Goal: Book appointment/travel/reservation

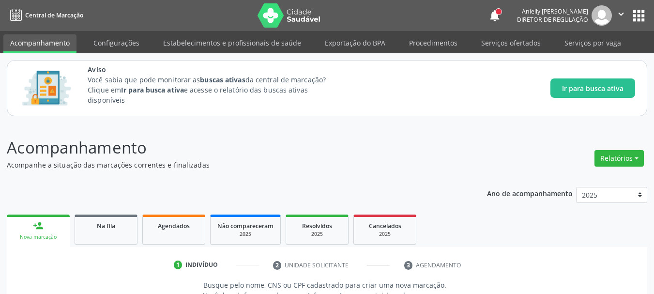
scroll to position [149, 0]
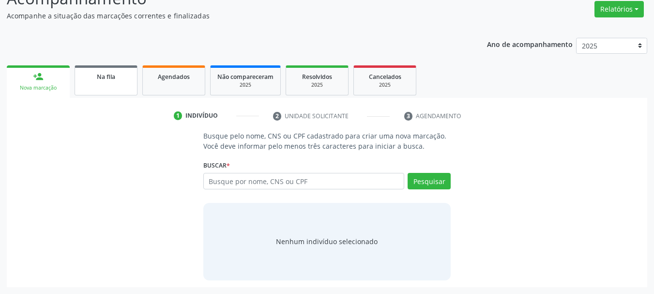
click at [122, 88] on link "Na fila" at bounding box center [106, 80] width 63 height 30
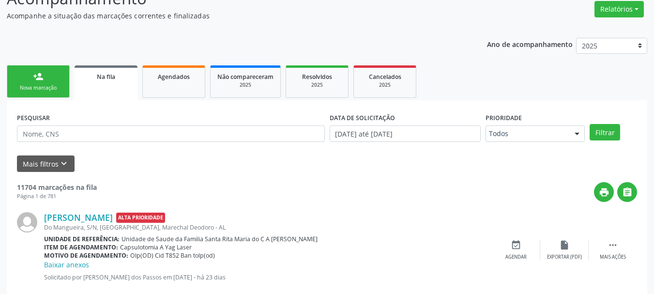
click at [122, 88] on link "Na fila" at bounding box center [106, 82] width 63 height 35
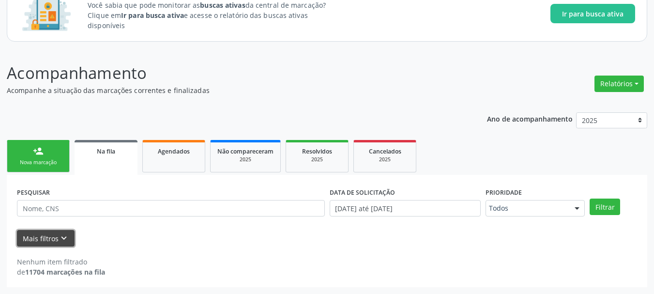
click at [67, 237] on icon "keyboard_arrow_down" at bounding box center [64, 238] width 11 height 11
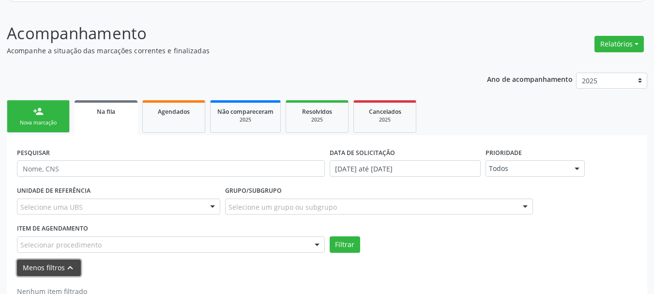
scroll to position [144, 0]
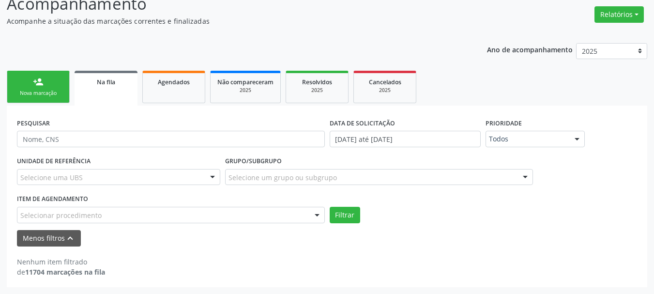
click at [247, 225] on form "PESQUISAR DATA DE SOLICITAÇÃO [DATE] até [DATE] Prioridade Todos Todos Baixa Pr…" at bounding box center [327, 181] width 620 height 131
click at [250, 219] on div "Selecionar procedimento" at bounding box center [171, 215] width 308 height 16
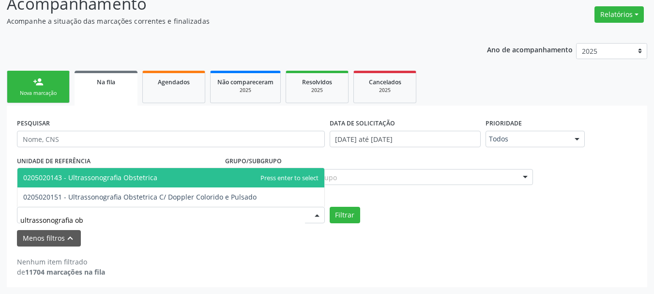
type input "ultrassonografia obs"
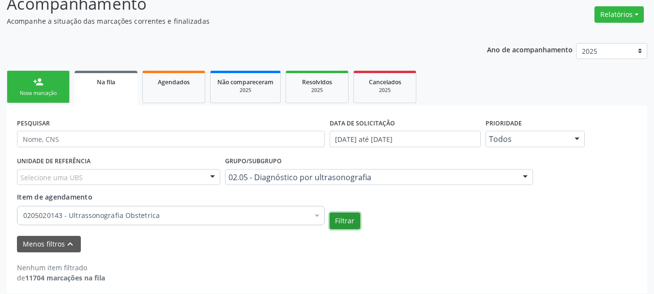
click at [351, 215] on button "Filtrar" at bounding box center [345, 221] width 31 height 16
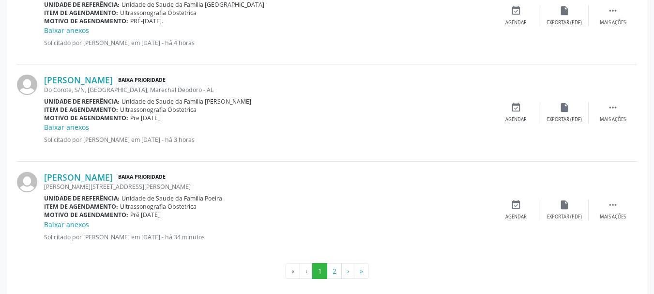
scroll to position [1598, 0]
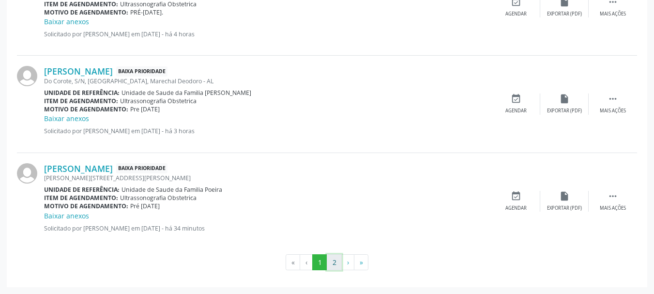
click at [333, 261] on button "2" at bounding box center [334, 262] width 15 height 16
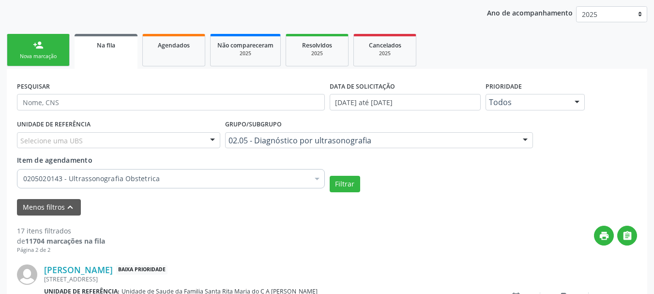
scroll to position [379, 0]
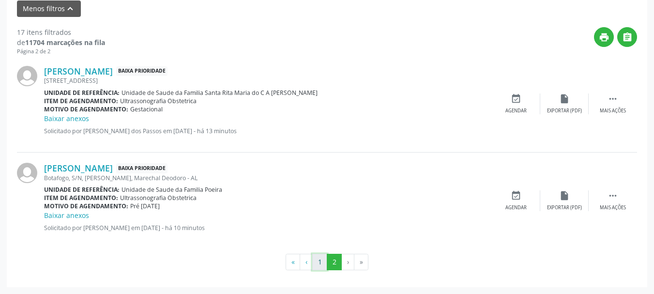
click at [323, 262] on button "1" at bounding box center [319, 262] width 15 height 16
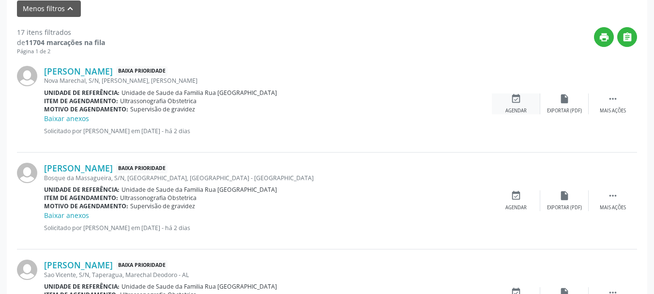
click at [518, 100] on icon "event_available" at bounding box center [516, 98] width 11 height 11
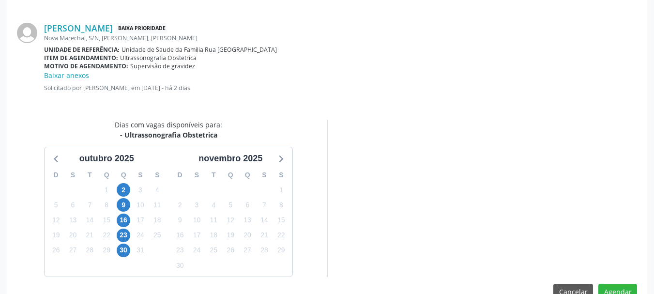
scroll to position [290, 0]
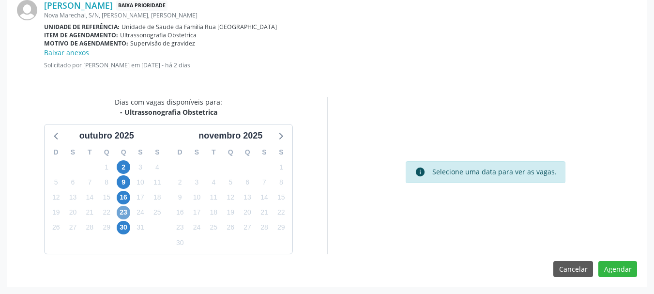
click at [124, 210] on span "23" at bounding box center [124, 213] width 14 height 14
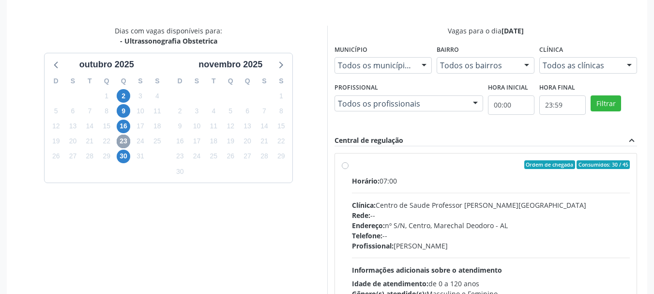
scroll to position [369, 0]
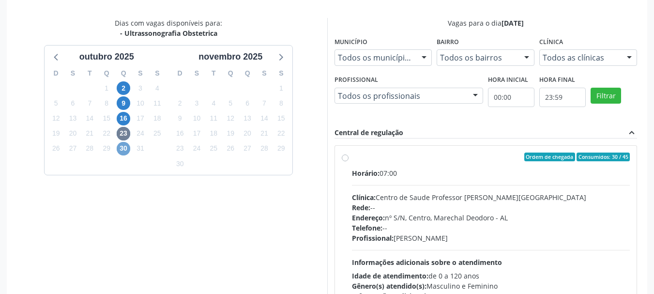
click at [123, 154] on span "30" at bounding box center [124, 149] width 14 height 14
click at [464, 223] on div "Telefone: --" at bounding box center [491, 228] width 278 height 10
click at [349, 161] on input "Ordem de chegada Consumidos: 0 / 45 Horário: 07:00 Clínica: Centro de Saude Pro…" at bounding box center [345, 157] width 7 height 9
radio input "true"
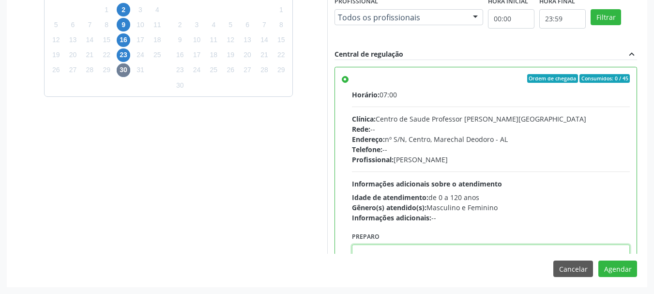
click at [562, 254] on textarea at bounding box center [491, 262] width 278 height 37
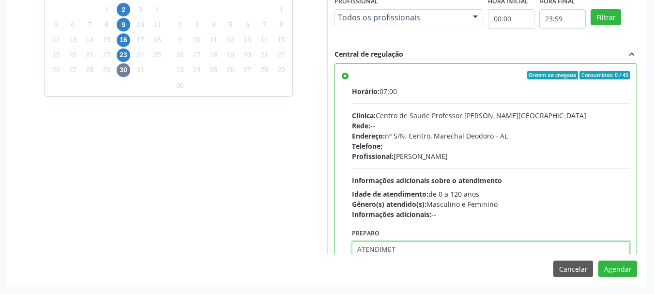
scroll to position [14, 0]
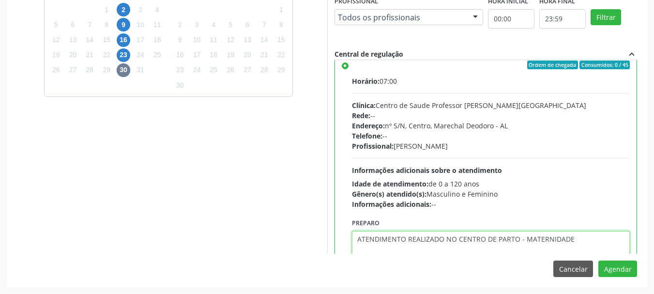
type textarea "ATENDIMENTO REALIZADO NO CENTRO DE PARTO - MATERNIDADE"
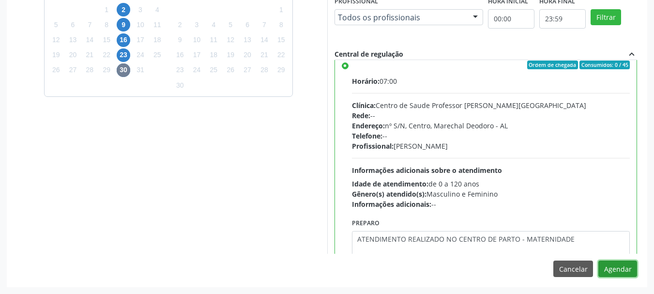
click at [598, 260] on button "Agendar" at bounding box center [617, 268] width 39 height 16
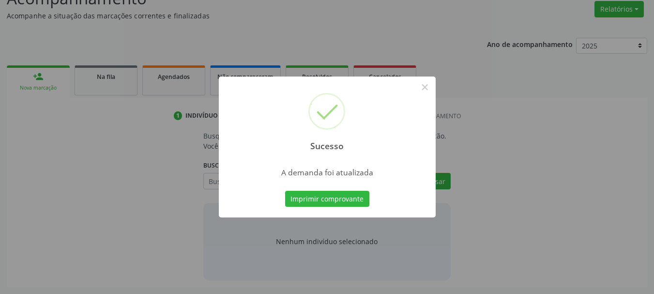
scroll to position [149, 0]
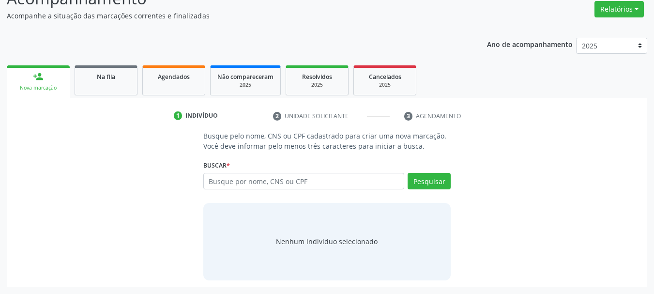
click at [392, 150] on p "Busque pelo nome, CNS ou CPF cadastrado para criar uma nova marcação. Você deve…" at bounding box center [327, 141] width 248 height 20
click at [91, 86] on link "Na fila" at bounding box center [106, 80] width 63 height 30
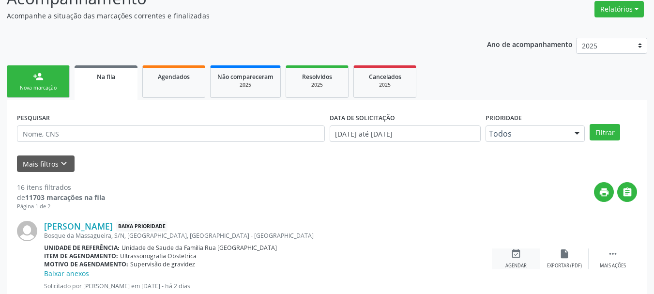
click at [528, 263] on div "event_available Agendar" at bounding box center [516, 258] width 48 height 21
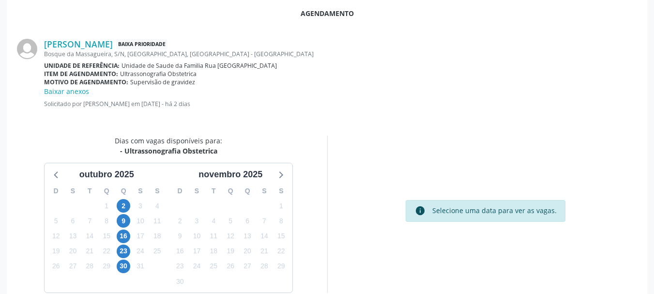
scroll to position [264, 0]
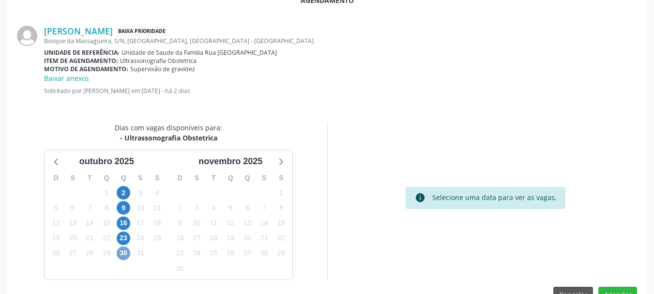
click at [122, 254] on span "30" at bounding box center [124, 253] width 14 height 14
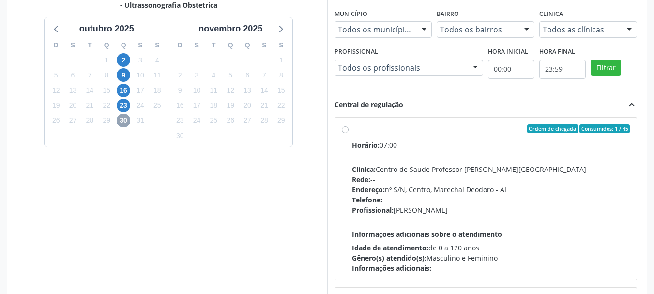
scroll to position [447, 0]
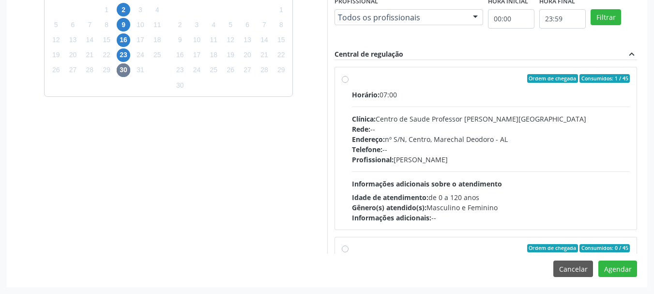
click at [557, 178] on div "Horário: 07:00 Clínica: Centro de Saude Professor [PERSON_NAME] Rede: -- Endere…" at bounding box center [491, 156] width 278 height 133
click at [349, 83] on input "Ordem de chegada Consumidos: 1 / 45 Horário: 07:00 Clínica: Centro de Saude Pro…" at bounding box center [345, 78] width 7 height 9
radio input "true"
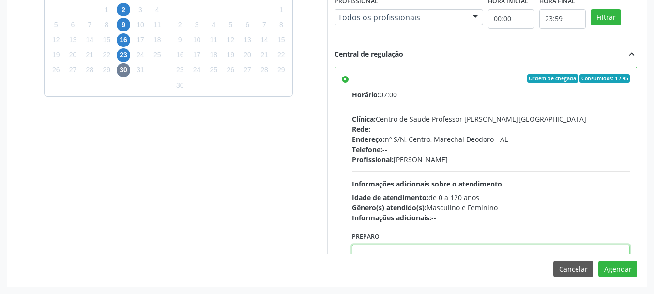
click at [427, 251] on textarea at bounding box center [491, 262] width 278 height 37
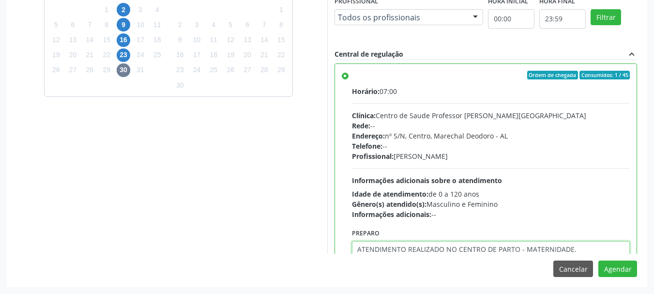
type textarea "ATENDIMENTO REALIZADO NO CENTRO DE PARTO - MATERNIDADE."
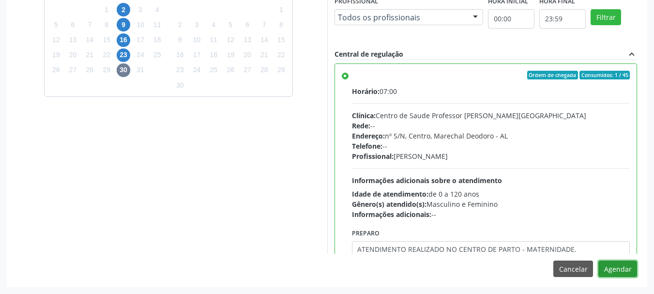
click at [598, 260] on button "Agendar" at bounding box center [617, 268] width 39 height 16
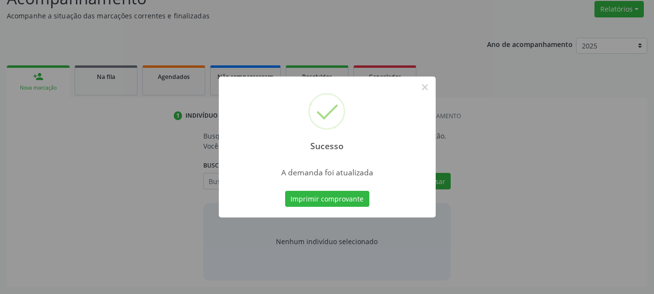
scroll to position [149, 0]
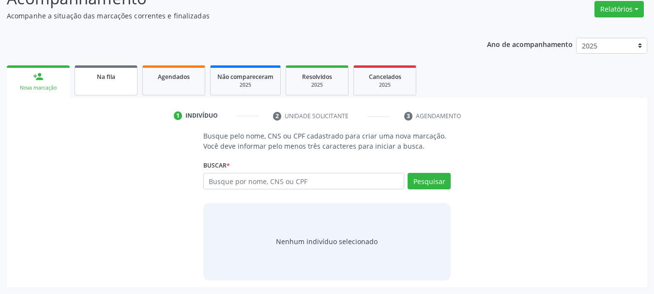
click at [91, 91] on link "Na fila" at bounding box center [106, 80] width 63 height 30
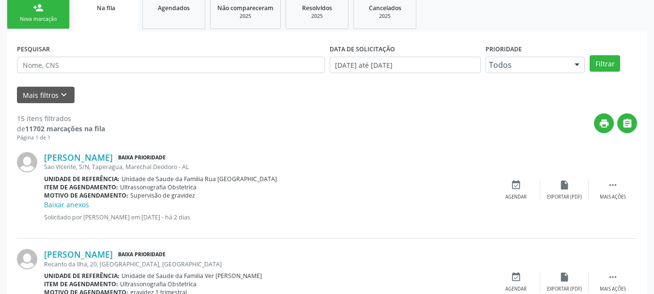
scroll to position [230, 0]
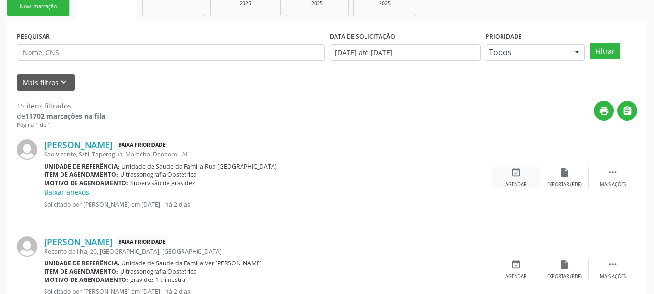
click at [519, 174] on icon "event_available" at bounding box center [516, 172] width 11 height 11
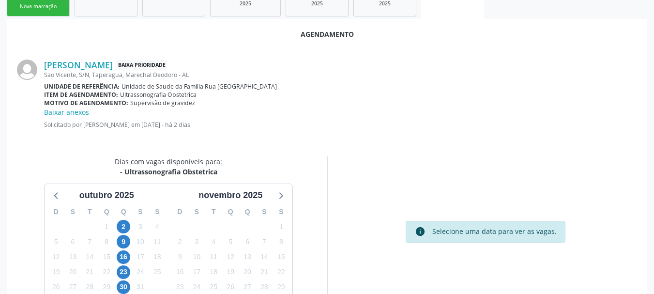
scroll to position [290, 0]
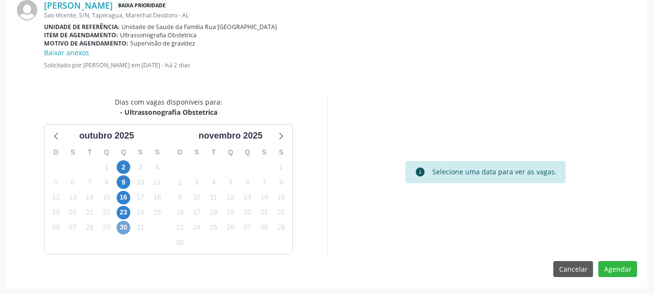
click at [126, 231] on span "30" at bounding box center [124, 228] width 14 height 14
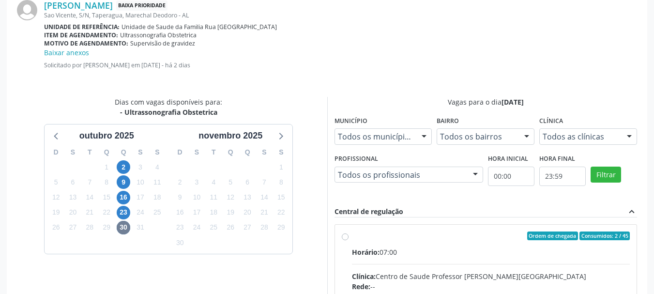
click at [384, 256] on div "Horário: 07:00" at bounding box center [491, 252] width 278 height 10
click at [349, 240] on input "Ordem de chegada Consumidos: 2 / 45 Horário: 07:00 Clínica: Centro de Saude Pro…" at bounding box center [345, 235] width 7 height 9
radio input "true"
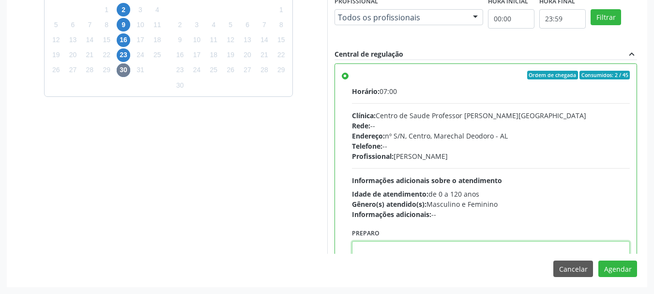
paste textarea "ATENDIMENTO REALIZADO NO CENTRO DE PARTO - MATERNIDADE"
type textarea "ATENDIMENTO REALIZADO NO CENTRO DE PARTO - MATERNIDADE"
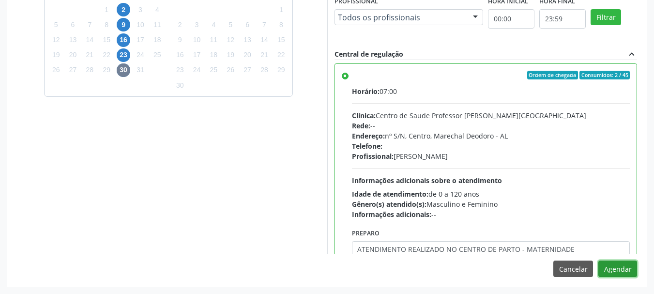
click at [598, 260] on button "Agendar" at bounding box center [617, 268] width 39 height 16
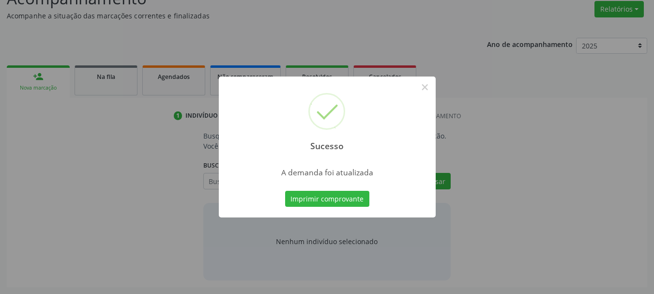
scroll to position [149, 0]
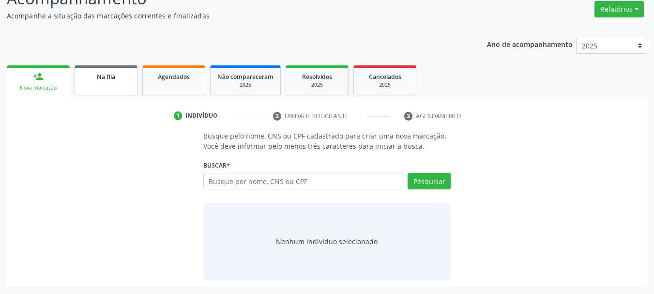
click at [127, 94] on link "Na fila" at bounding box center [106, 80] width 63 height 30
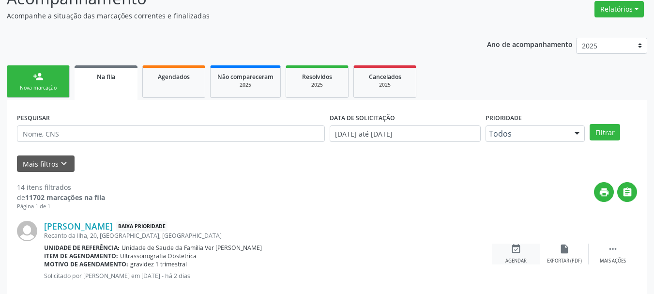
click at [526, 253] on div "event_available Agendar" at bounding box center [516, 254] width 48 height 21
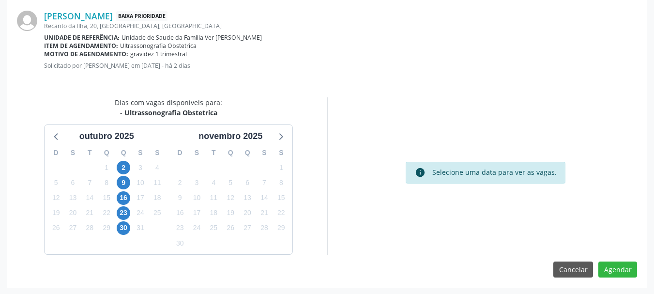
scroll to position [280, 0]
click at [119, 226] on span "30" at bounding box center [124, 228] width 14 height 14
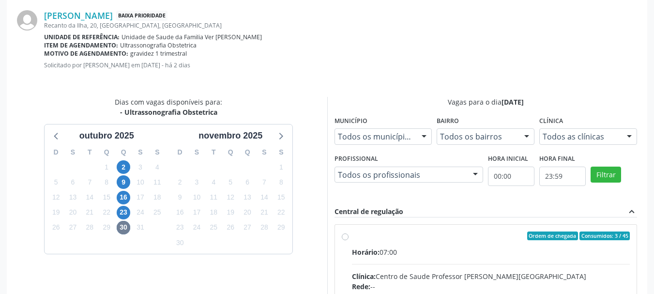
radio input "true"
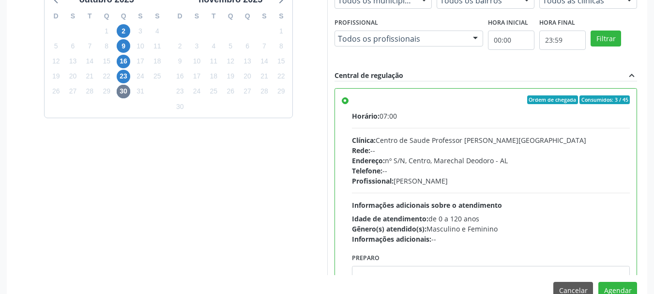
scroll to position [437, 0]
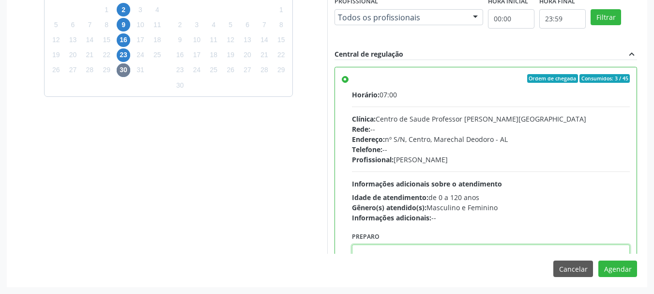
click at [497, 248] on textarea at bounding box center [491, 262] width 278 height 37
paste textarea "ATENDIMENTO REALIZADO NO CENTRO DE PARTO - MATERNIDADE"
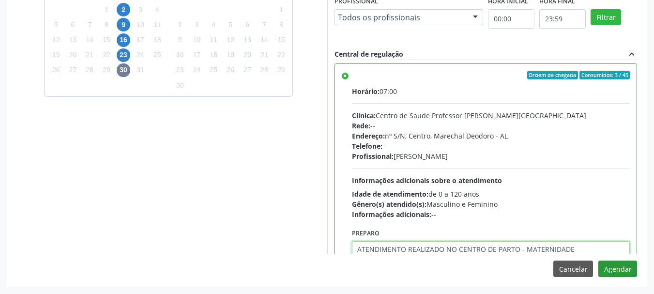
type textarea "ATENDIMENTO REALIZADO NO CENTRO DE PARTO - MATERNIDADE"
click at [608, 268] on button "Agendar" at bounding box center [617, 268] width 39 height 16
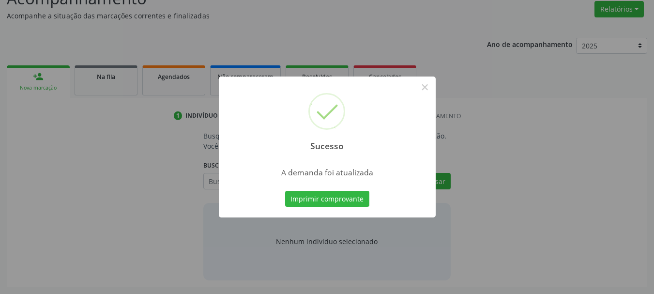
scroll to position [149, 0]
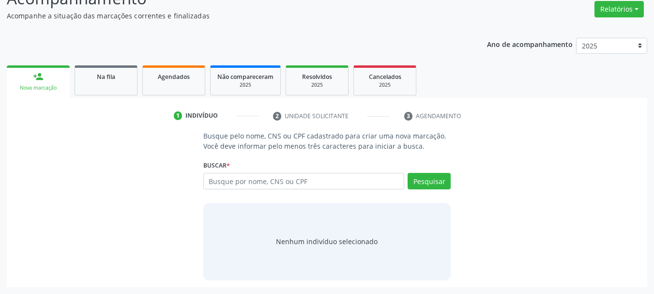
click at [73, 76] on ul "person_add Nova marcação Na fila Agendados Não compareceram 2025 Resolvidos 202…" at bounding box center [327, 80] width 641 height 35
click at [93, 77] on div "Na fila" at bounding box center [106, 76] width 48 height 10
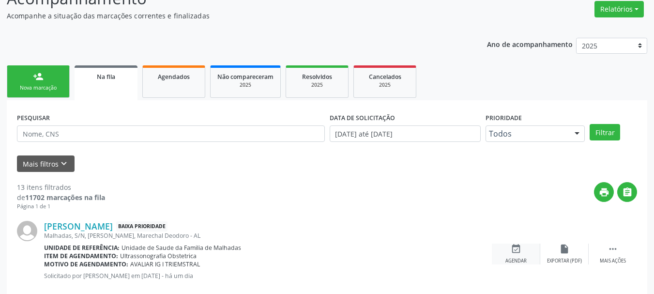
click at [511, 253] on icon "event_available" at bounding box center [516, 249] width 11 height 11
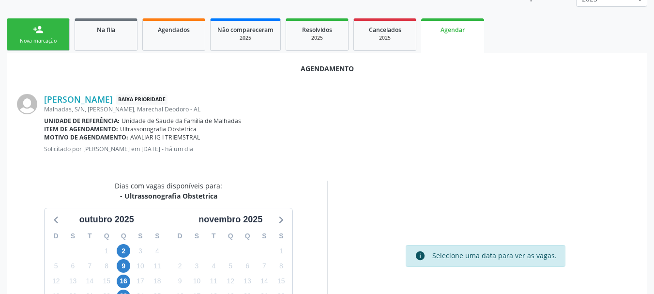
scroll to position [280, 0]
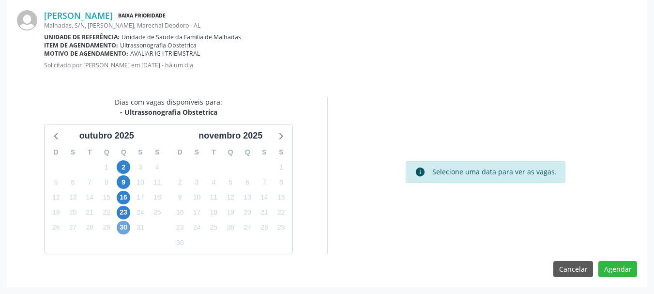
click at [121, 232] on span "30" at bounding box center [124, 228] width 14 height 14
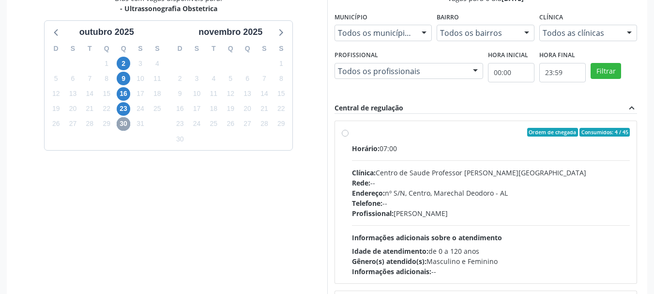
scroll to position [430, 0]
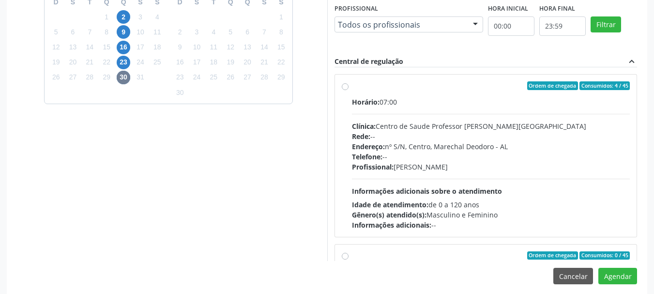
click at [495, 140] on div "Rede: --" at bounding box center [491, 136] width 278 height 10
click at [349, 90] on input "Ordem de chegada Consumidos: 4 / 45 Horário: 07:00 Clínica: Centro de Saude Pro…" at bounding box center [345, 85] width 7 height 9
radio input "true"
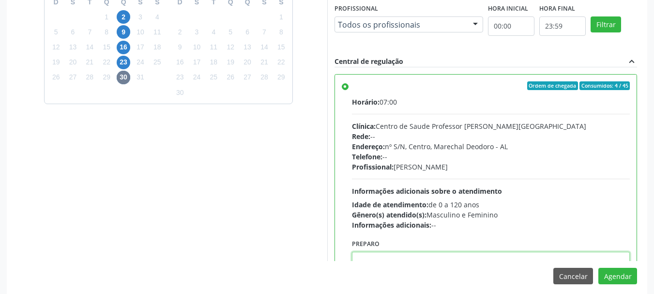
click at [419, 257] on textarea at bounding box center [491, 270] width 278 height 37
paste textarea "ATENDIMENTO REALIZADO NO CENTRO DE PARTO - MATERNIDADE"
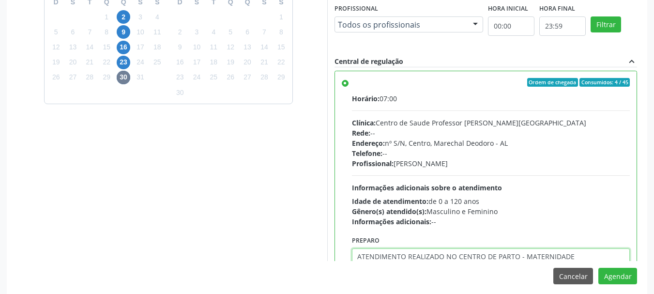
type textarea "ATENDIMENTO REALIZADO NO CENTRO DE PARTO - MATERNIDADE"
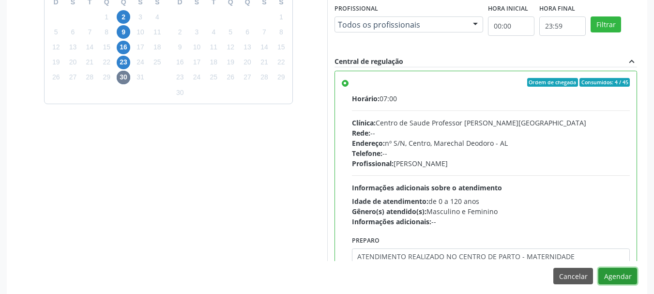
click at [598, 268] on button "Agendar" at bounding box center [617, 276] width 39 height 16
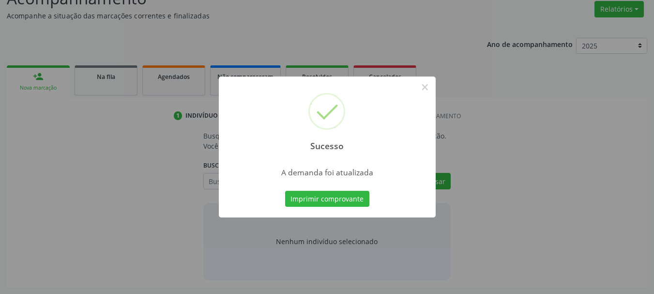
scroll to position [149, 0]
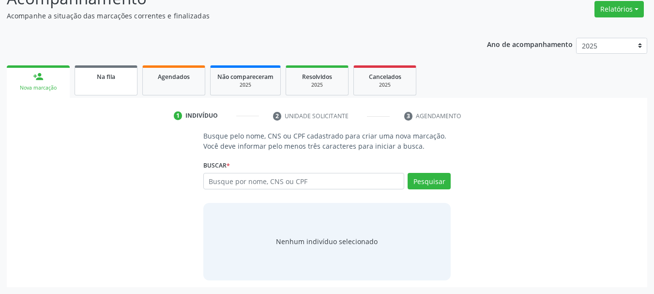
click at [75, 79] on link "Na fila" at bounding box center [106, 80] width 63 height 30
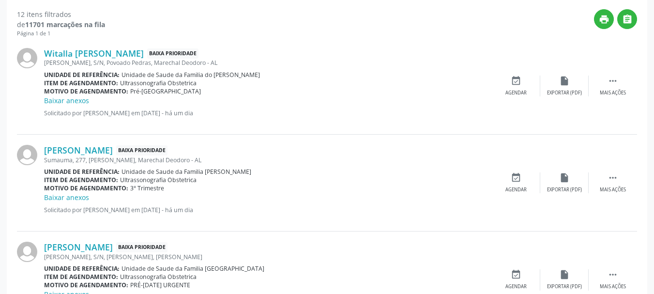
scroll to position [327, 0]
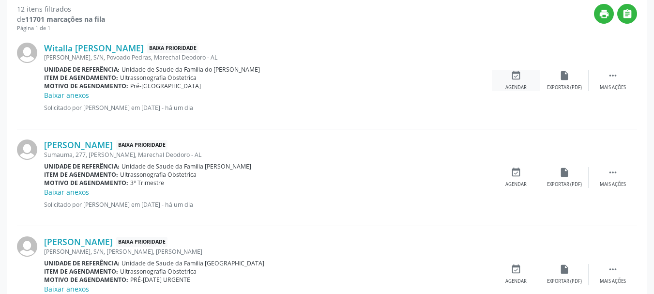
click at [521, 90] on div "Agendar" at bounding box center [515, 87] width 21 height 7
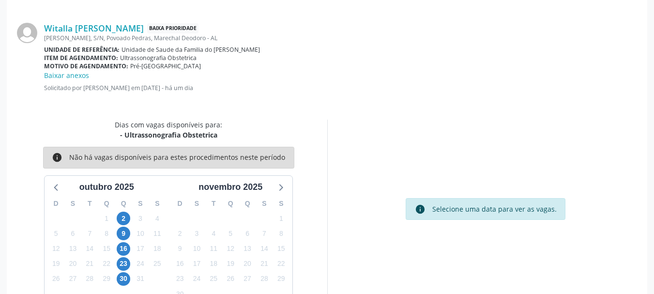
scroll to position [290, 0]
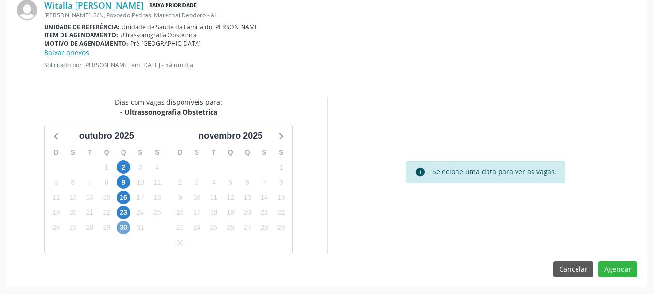
click at [123, 224] on span "30" at bounding box center [124, 228] width 14 height 14
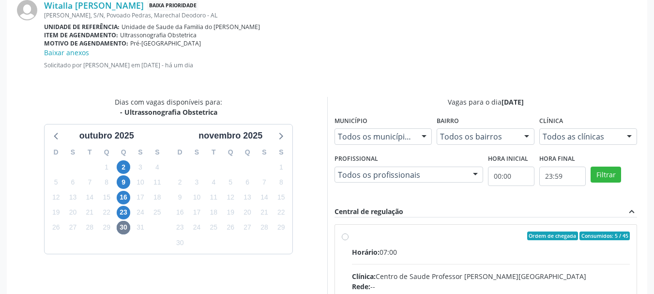
click at [349, 240] on input "Ordem de chegada Consumidos: 5 / 45 Horário: 07:00 Clínica: Centro de Saude Pro…" at bounding box center [345, 235] width 7 height 9
radio input "true"
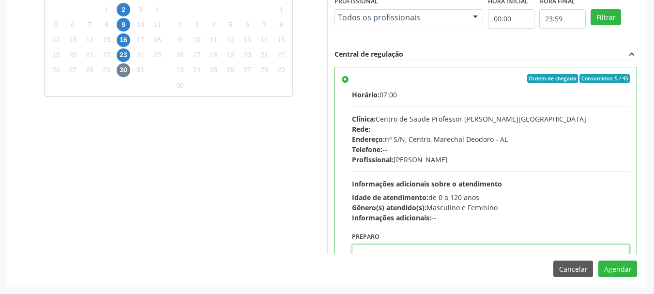
scroll to position [3, 0]
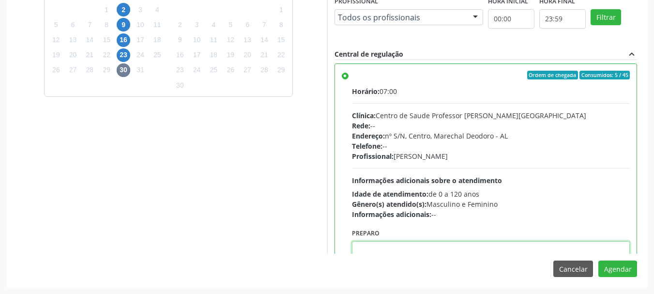
paste textarea "ATENDIMENTO REALIZADO NO CENTRO DE PARTO - MATERNIDADE"
type textarea "ATENDIMENTO REALIZADO NO CENTRO DE PARTO - MATERNIDADE"
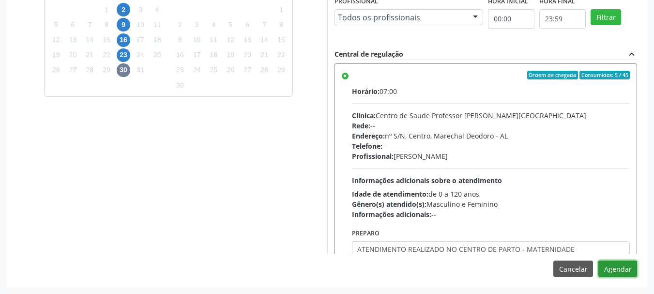
click at [598, 260] on button "Agendar" at bounding box center [617, 268] width 39 height 16
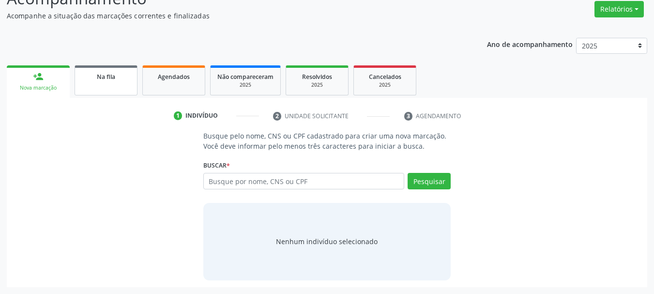
click at [111, 79] on span "Na fila" at bounding box center [106, 77] width 18 height 8
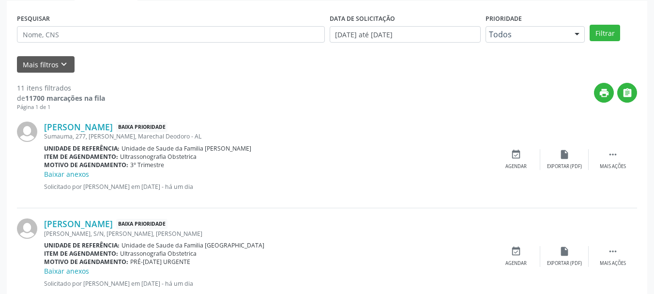
scroll to position [266, 0]
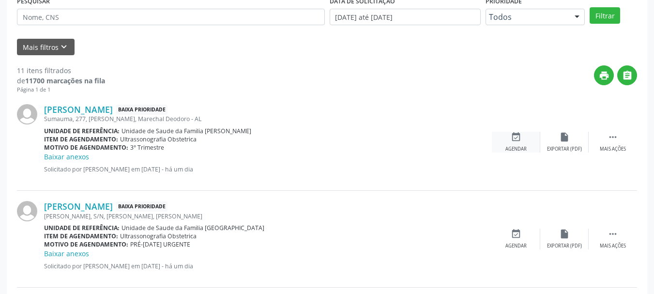
click at [514, 147] on div "Agendar" at bounding box center [515, 149] width 21 height 7
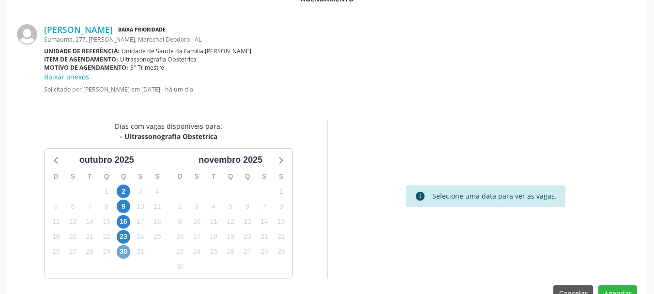
click at [124, 252] on span "30" at bounding box center [124, 252] width 14 height 14
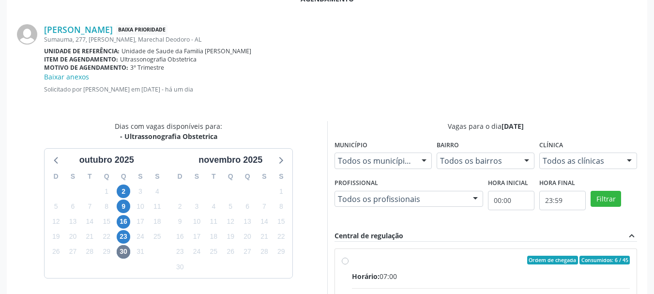
radio input "true"
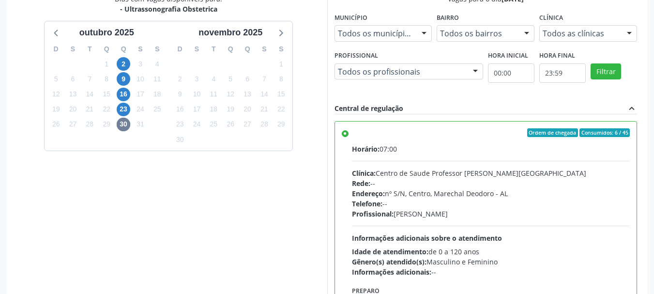
scroll to position [447, 0]
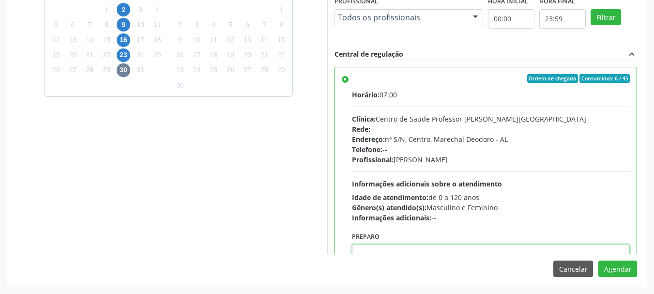
click at [579, 246] on textarea at bounding box center [491, 262] width 278 height 37
paste textarea "ATENDIMENTO REALIZADO NO CENTRO DE PARTO - MATERNIDADE"
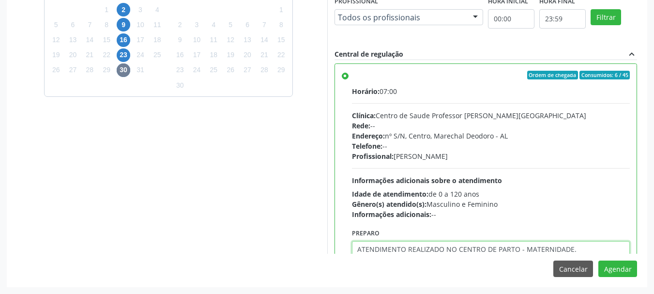
type textarea "ATENDIMENTO REALIZADO NO CENTRO DE PARTO - MATERNIDADE."
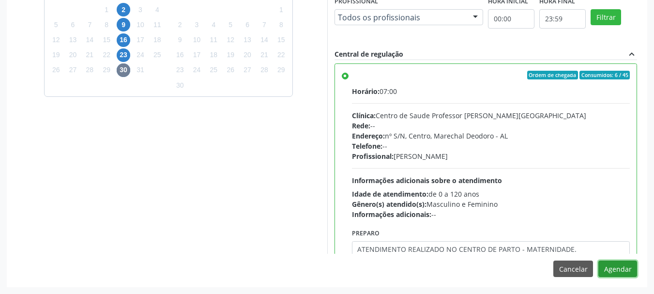
click at [598, 260] on button "Agendar" at bounding box center [617, 268] width 39 height 16
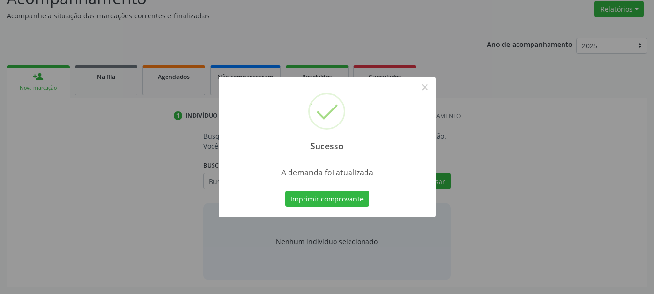
scroll to position [149, 0]
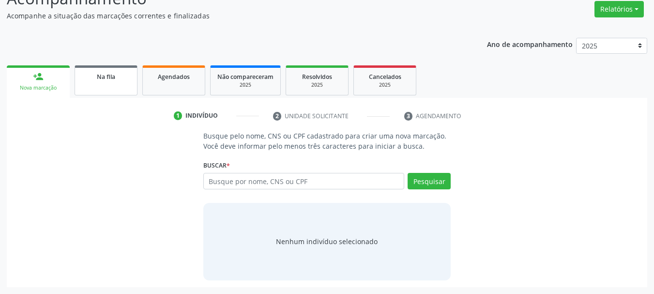
click at [107, 81] on link "Na fila" at bounding box center [106, 80] width 63 height 30
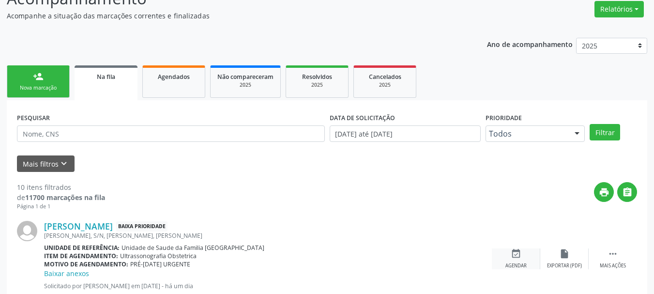
click at [504, 256] on div "event_available Agendar" at bounding box center [516, 258] width 48 height 21
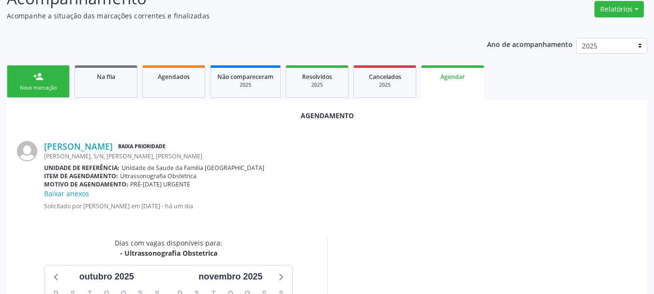
scroll to position [290, 0]
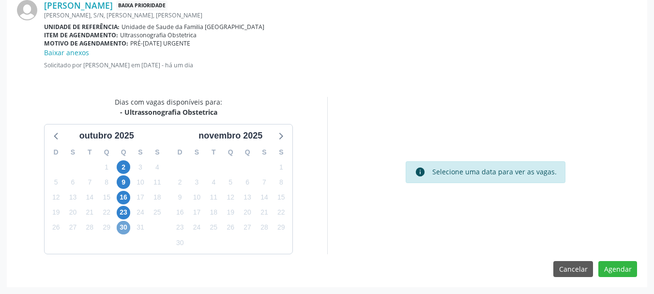
click at [120, 230] on span "30" at bounding box center [124, 228] width 14 height 14
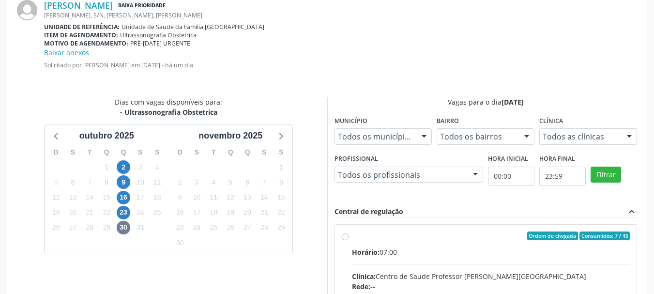
click at [349, 240] on input "Ordem de chegada Consumidos: 7 / 45 Horário: 07:00 Clínica: Centro de Saude Pro…" at bounding box center [345, 235] width 7 height 9
radio input "true"
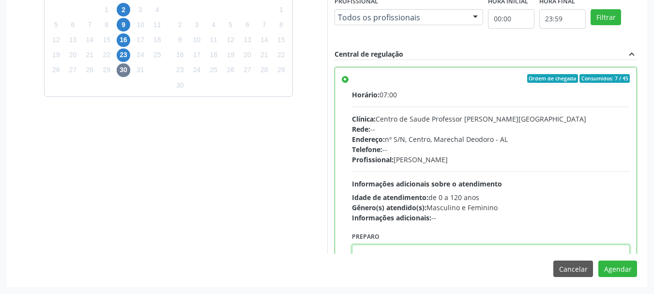
scroll to position [3, 0]
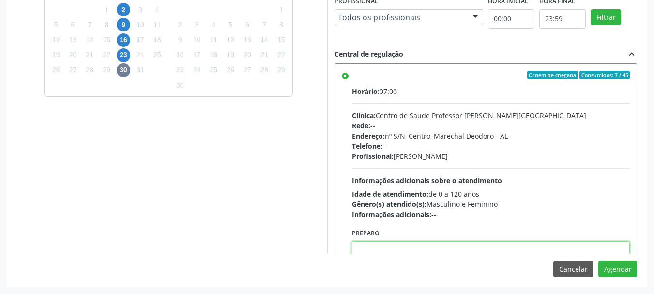
paste textarea "ATENDIMENTO REALIZADO NO CENTRO DE PARTO - MATERNIDADE."
type textarea "ATENDIMENTO REALIZADO NO CENTRO DE PARTO - MATERNIDADE."
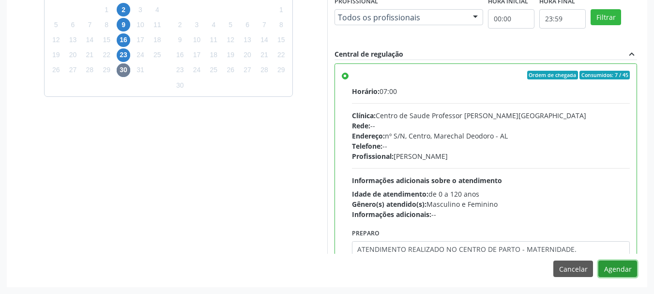
click at [598, 260] on button "Agendar" at bounding box center [617, 268] width 39 height 16
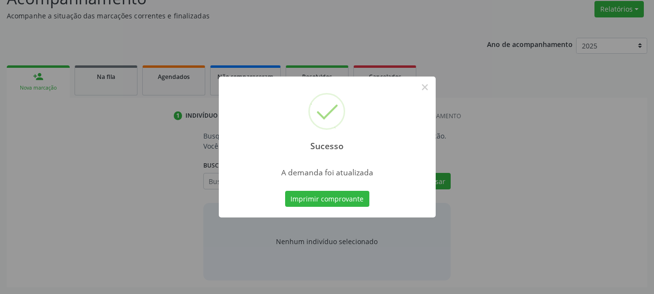
scroll to position [149, 0]
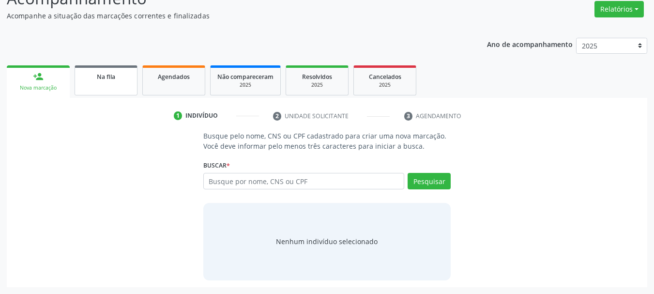
click at [102, 92] on link "Na fila" at bounding box center [106, 80] width 63 height 30
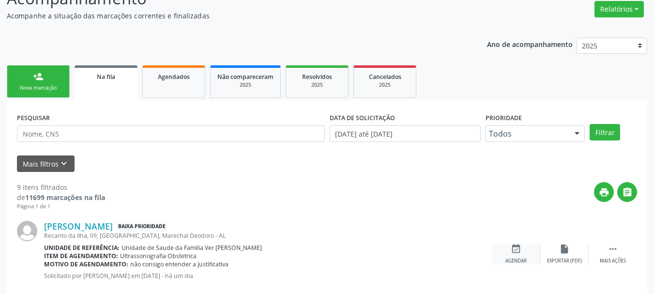
click at [519, 249] on icon "event_available" at bounding box center [516, 249] width 11 height 11
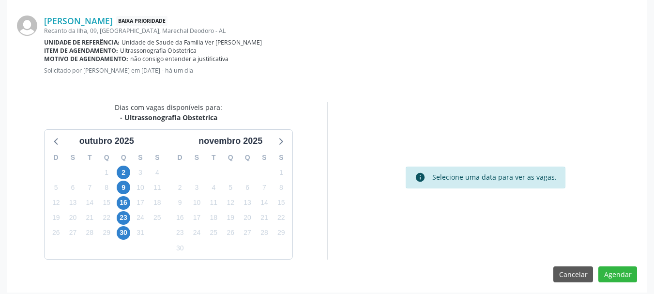
scroll to position [280, 0]
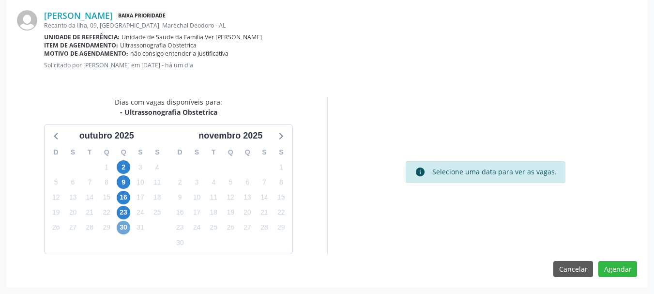
click at [123, 227] on span "30" at bounding box center [124, 228] width 14 height 14
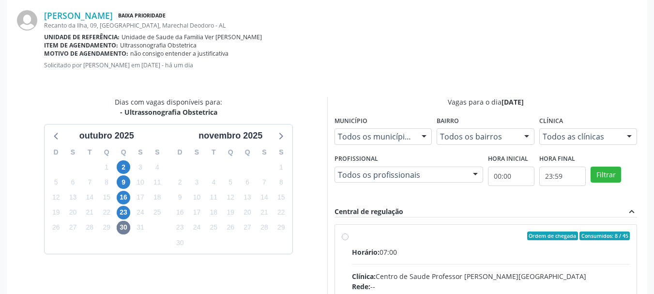
click at [394, 248] on div "Horário: 07:00" at bounding box center [491, 252] width 278 height 10
click at [349, 240] on input "Ordem de chegada Consumidos: 8 / 45 Horário: 07:00 Clínica: Centro de Saude Pro…" at bounding box center [345, 235] width 7 height 9
radio input "true"
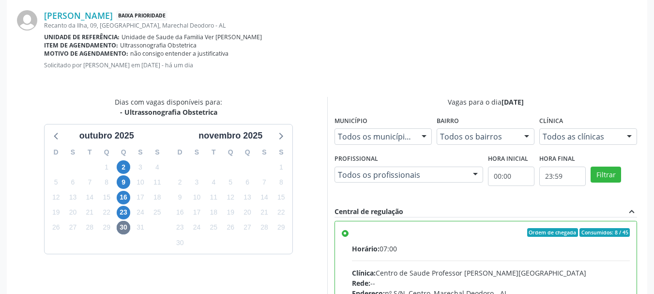
scroll to position [437, 0]
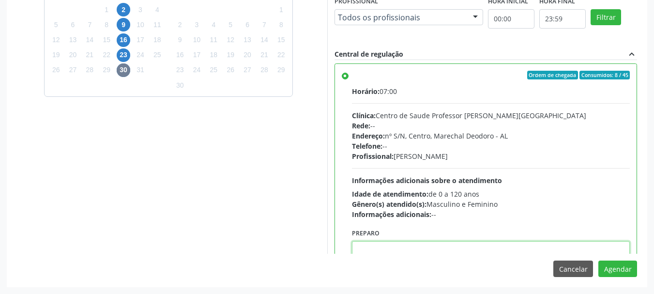
paste textarea "ATENDIMENTO REALIZADO NO CENTRO DE PARTO - MATERNIDADE."
type textarea "ATENDIMENTO REALIZADO NO CENTRO DE PARTO - MATERNIDADE."
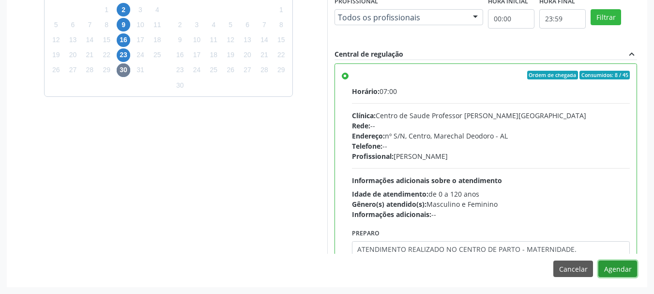
click at [616, 272] on button "Agendar" at bounding box center [617, 268] width 39 height 16
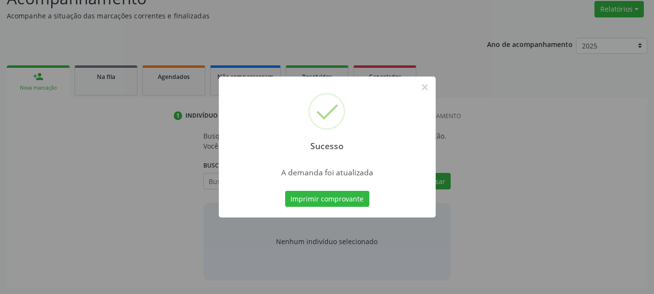
scroll to position [149, 0]
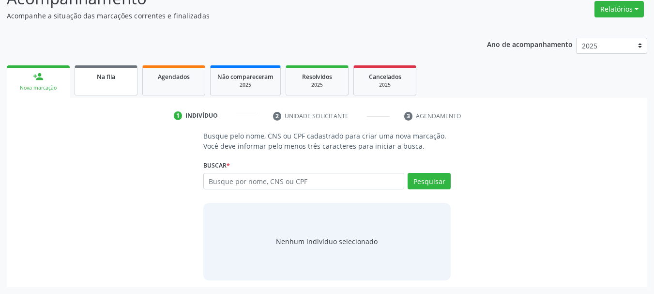
click at [78, 91] on link "Na fila" at bounding box center [106, 80] width 63 height 30
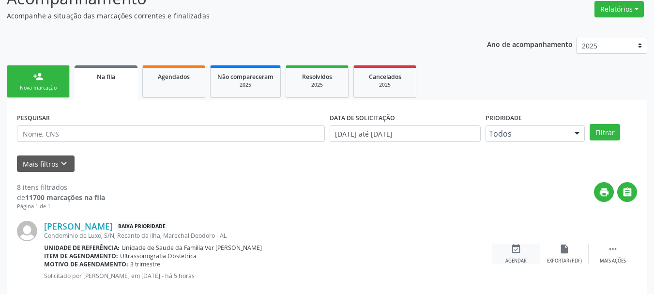
click at [524, 249] on div "event_available Agendar" at bounding box center [516, 254] width 48 height 21
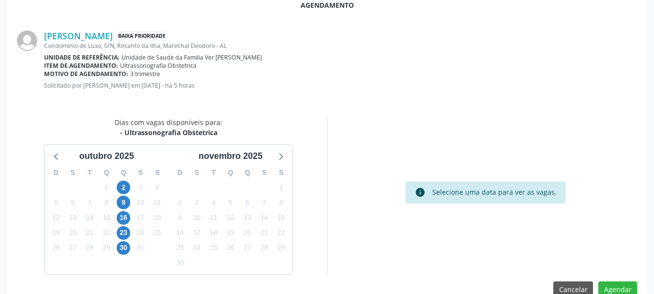
scroll to position [280, 0]
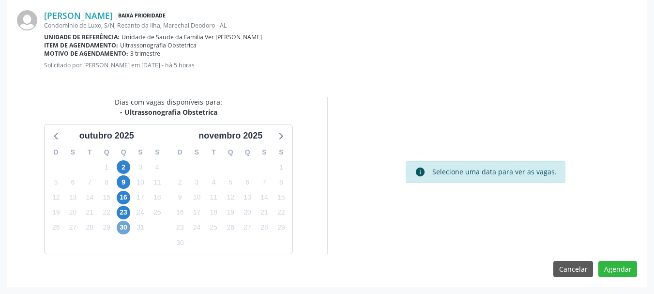
click at [119, 229] on span "30" at bounding box center [124, 228] width 14 height 14
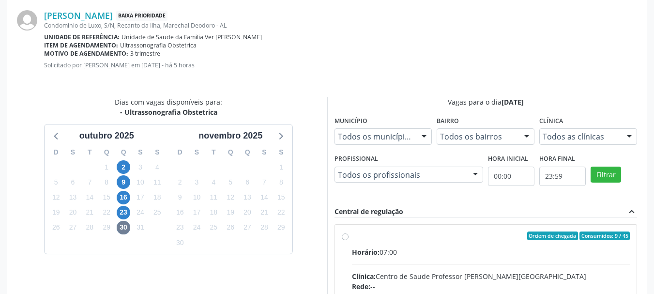
click at [401, 234] on div "Ordem de chegada Consumidos: 9 / 45" at bounding box center [491, 235] width 278 height 9
click at [349, 234] on input "Ordem de chegada Consumidos: 9 / 45 Horário: 07:00 Clínica: Centro de Saude Pro…" at bounding box center [345, 235] width 7 height 9
radio input "true"
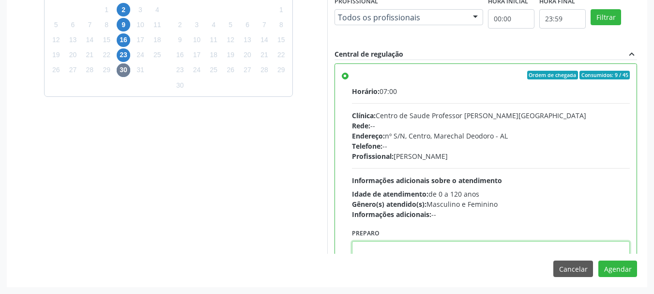
paste textarea "ATENDIMENTO REALIZADO NO CENTRO DE PARTO - MATERNIDADE."
type textarea "ATENDIMENTO REALIZADO NO CENTRO DE PARTO - MATERNIDADE."
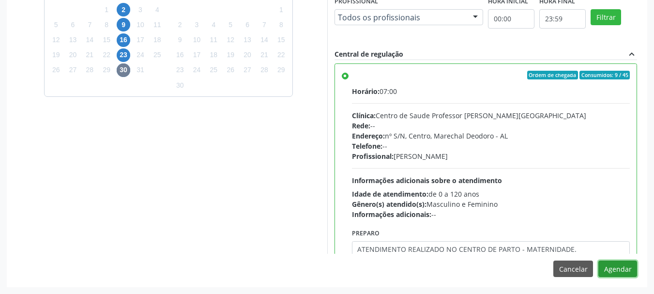
click at [598, 260] on button "Agendar" at bounding box center [617, 268] width 39 height 16
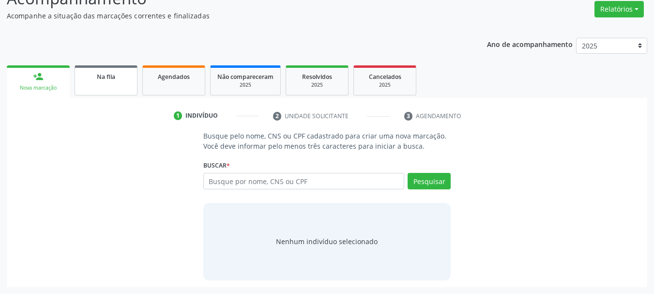
click at [124, 88] on link "Na fila" at bounding box center [106, 80] width 63 height 30
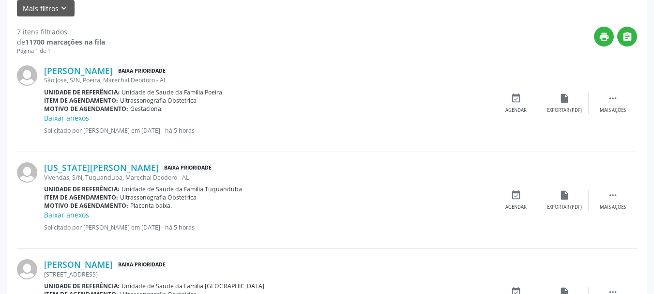
scroll to position [301, 0]
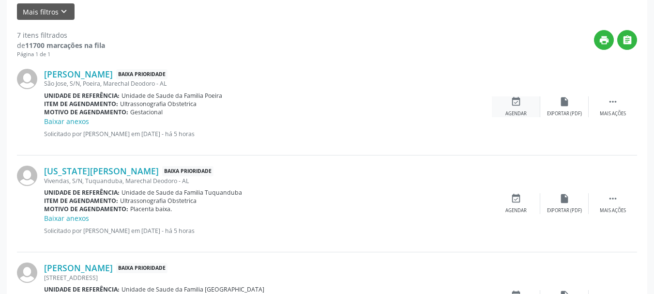
click at [507, 108] on div "event_available Agendar" at bounding box center [516, 106] width 48 height 21
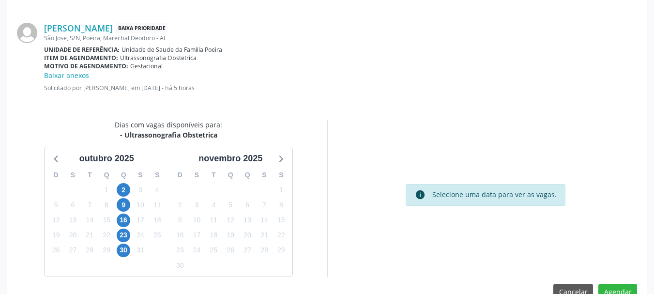
scroll to position [290, 0]
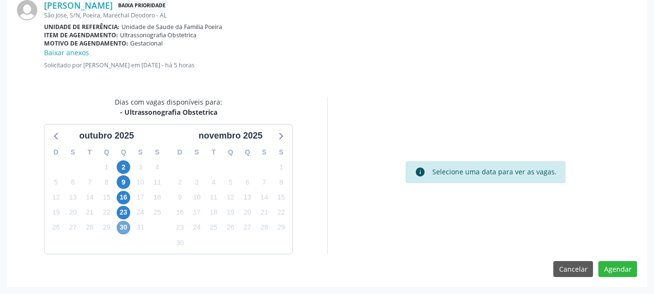
click at [124, 225] on span "30" at bounding box center [124, 228] width 14 height 14
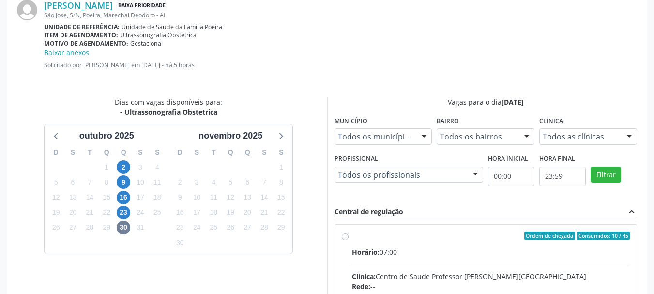
click at [349, 240] on input "Ordem de chegada Consumidos: 10 / 45 Horário: 07:00 Clínica: Centro de Saude Pr…" at bounding box center [345, 235] width 7 height 9
radio input "true"
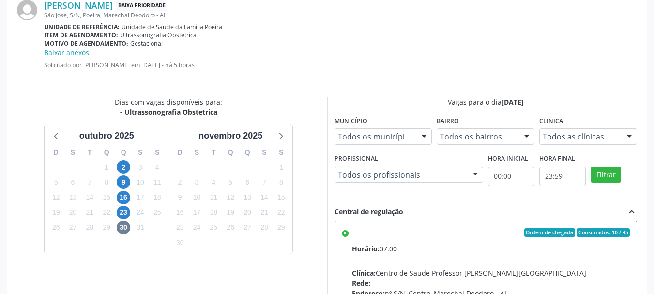
scroll to position [447, 0]
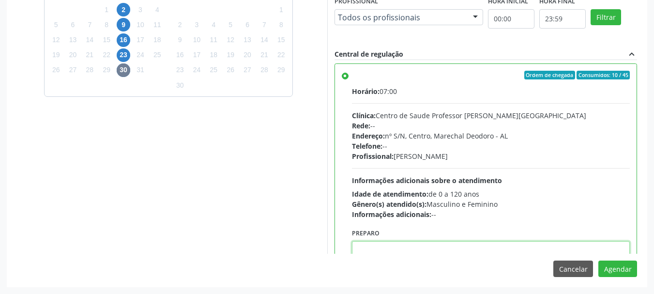
paste textarea "ATENDIMENTO REALIZADO NO CENTRO DE PARTO - MATERNIDADE."
type textarea "ATENDIMENTO REALIZADO NO CENTRO DE PARTO - MATERNIDADE."
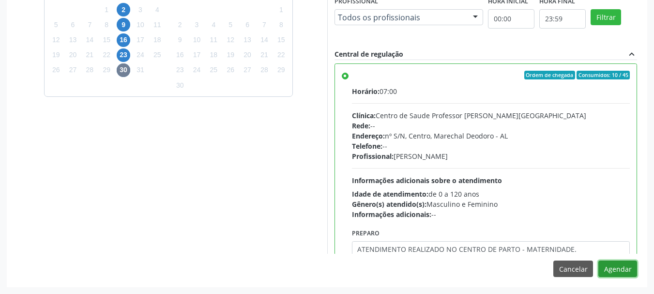
click at [598, 260] on button "Agendar" at bounding box center [617, 268] width 39 height 16
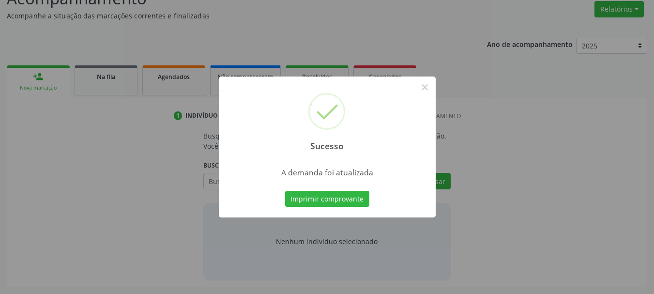
scroll to position [149, 0]
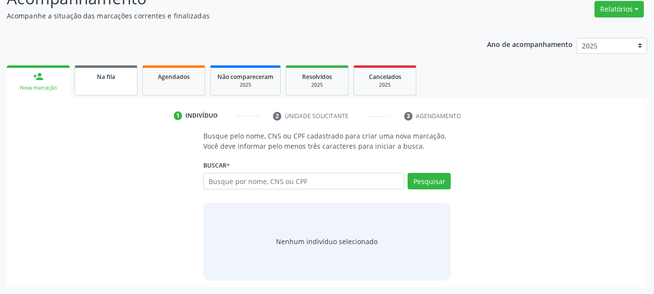
click at [88, 71] on div "Na fila" at bounding box center [106, 76] width 48 height 10
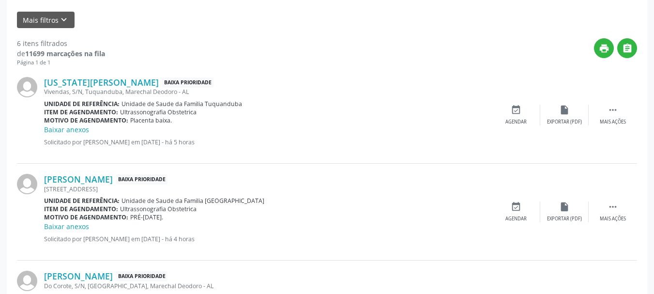
scroll to position [305, 0]
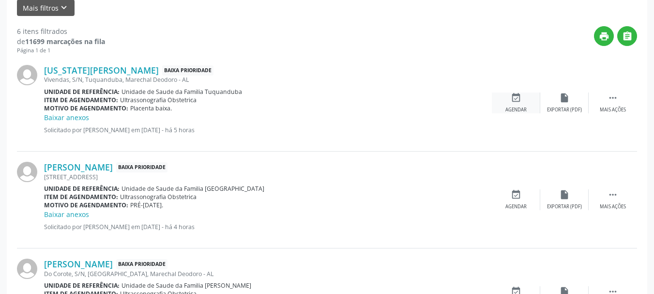
click at [502, 104] on div "event_available Agendar" at bounding box center [516, 102] width 48 height 21
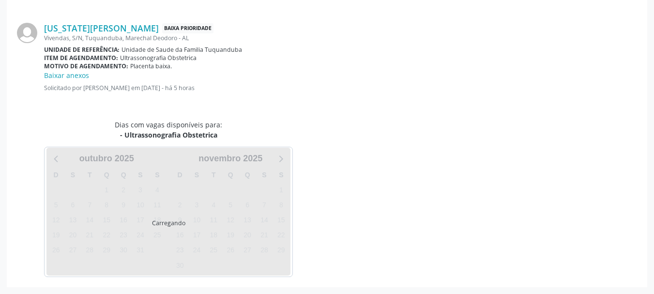
scroll to position [290, 0]
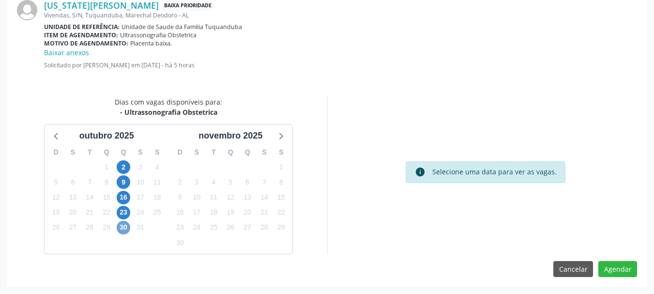
click at [123, 229] on span "30" at bounding box center [124, 228] width 14 height 14
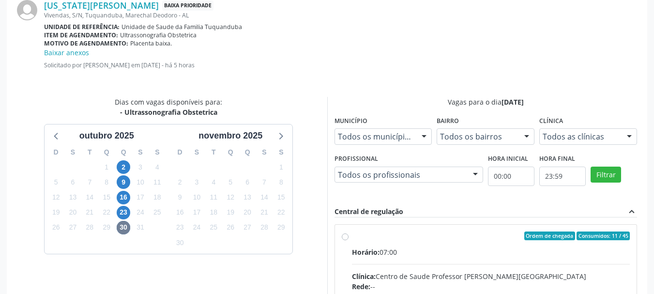
radio input "true"
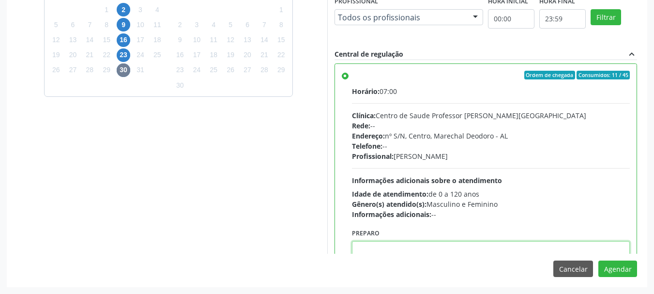
paste textarea "ATENDIMENTO REALIZADO NO CENTRO DE PARTO - MATERNIDADE."
type textarea "ATENDIMENTO REALIZADO NO CENTRO DE PARTO - MATERNIDADE."
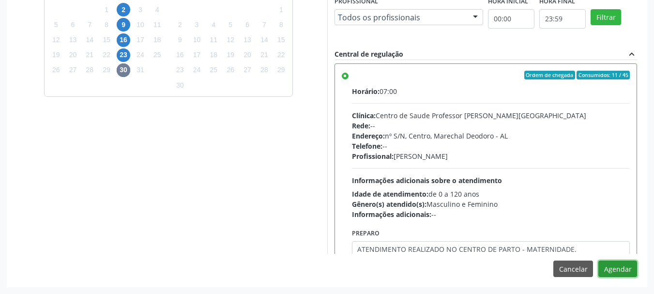
click at [598, 260] on button "Agendar" at bounding box center [617, 268] width 39 height 16
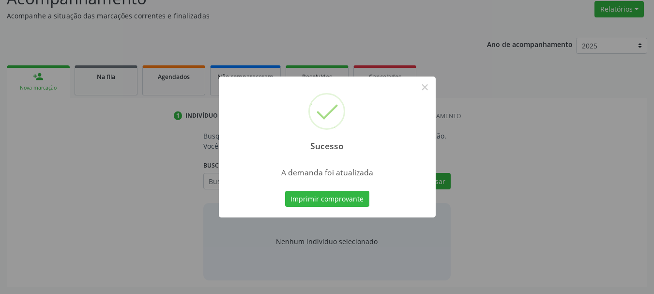
scroll to position [149, 0]
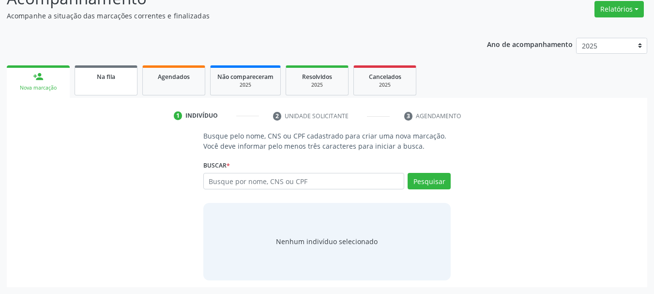
click at [94, 91] on link "Na fila" at bounding box center [106, 80] width 63 height 30
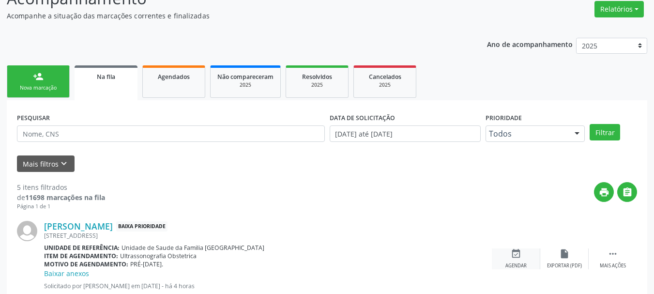
click at [513, 260] on div "event_available Agendar" at bounding box center [516, 258] width 48 height 21
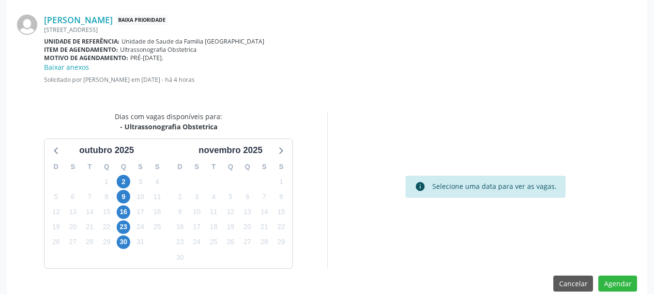
scroll to position [290, 0]
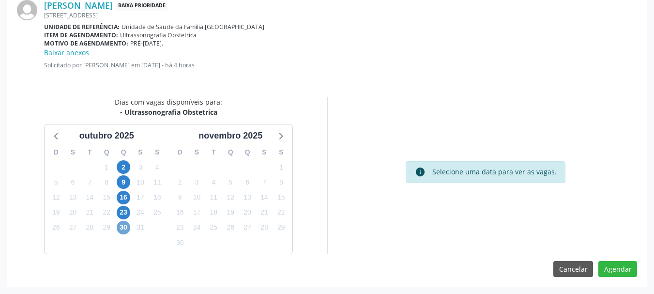
click at [122, 230] on span "30" at bounding box center [124, 228] width 14 height 14
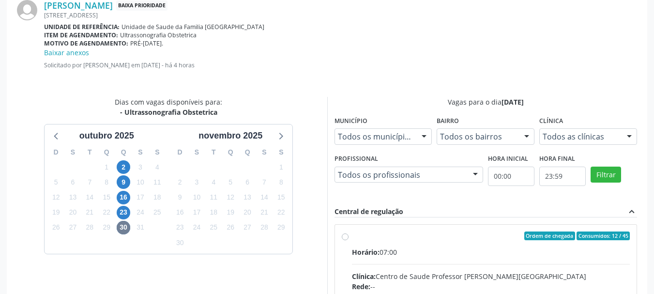
click at [349, 240] on input "Ordem de chegada Consumidos: 12 / 45 Horário: 07:00 Clínica: Centro de Saude Pr…" at bounding box center [345, 235] width 7 height 9
radio input "true"
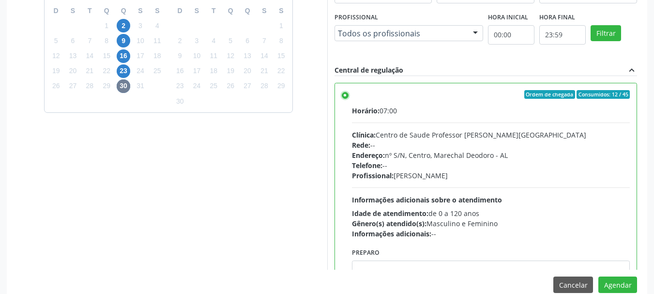
scroll to position [447, 0]
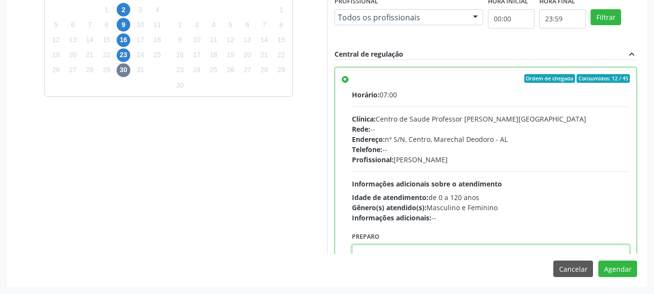
click at [585, 250] on textarea at bounding box center [491, 262] width 278 height 37
paste textarea "ATENDIMENTO REALIZADO NO CENTRO DE PARTO - MATERNIDADE."
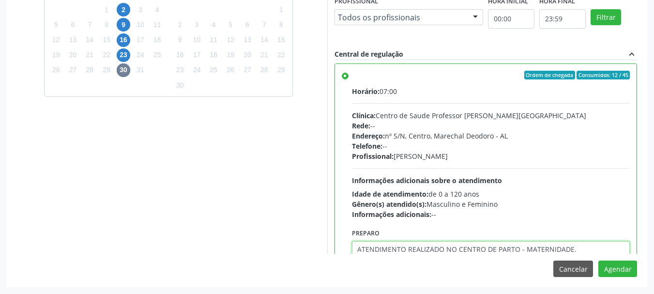
type textarea "ATENDIMENTO REALIZADO NO CENTRO DE PARTO - MATERNIDADE."
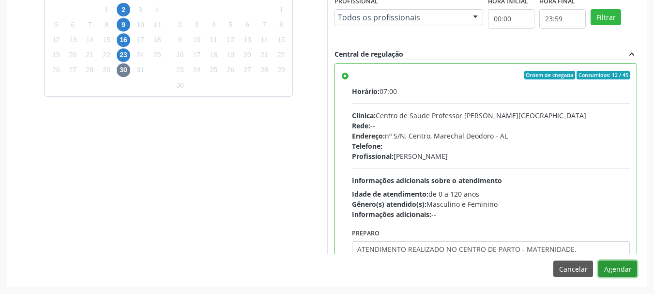
click at [598, 260] on button "Agendar" at bounding box center [617, 268] width 39 height 16
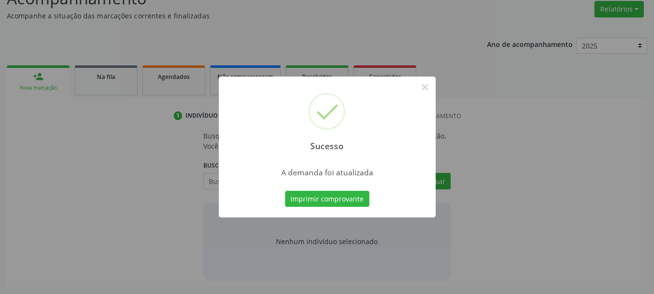
scroll to position [149, 0]
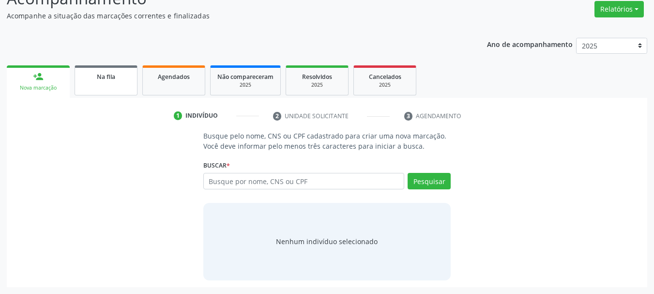
click at [114, 89] on link "Na fila" at bounding box center [106, 80] width 63 height 30
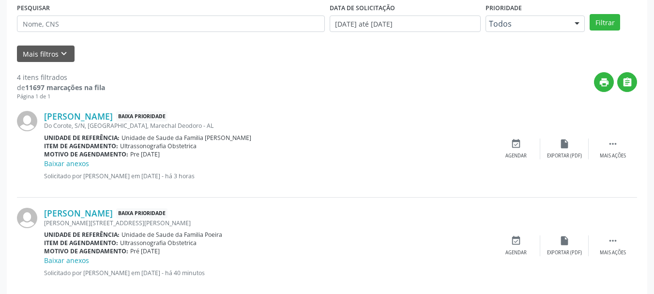
scroll to position [287, 0]
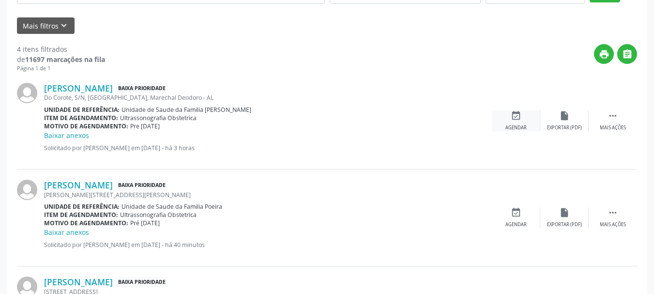
click at [510, 123] on div "event_available Agendar" at bounding box center [516, 120] width 48 height 21
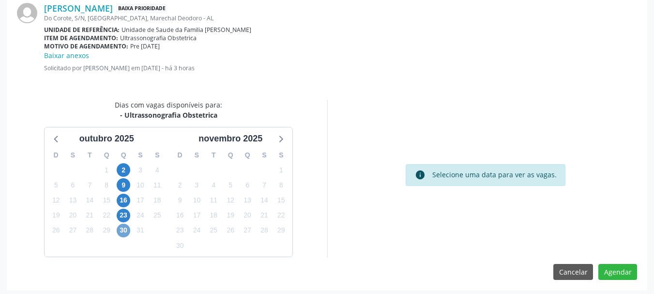
click at [127, 230] on span "30" at bounding box center [124, 231] width 14 height 14
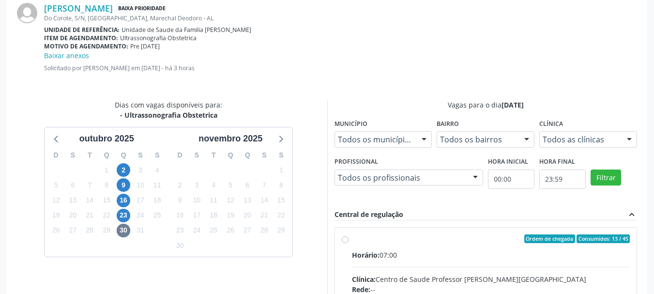
click at [349, 243] on input "Ordem de chegada Consumidos: 13 / 45 Horário: 07:00 Clínica: Centro de Saude Pr…" at bounding box center [345, 238] width 7 height 9
radio input "true"
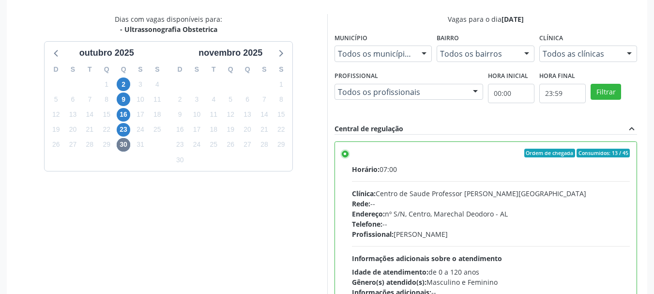
scroll to position [447, 0]
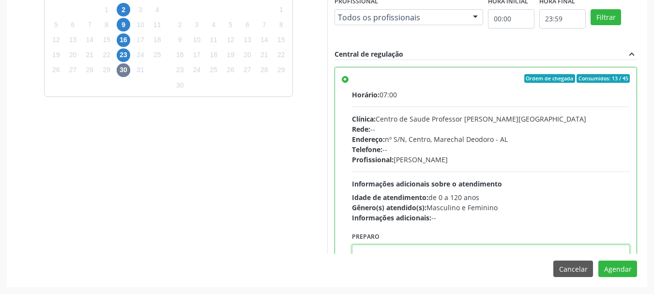
click at [597, 250] on textarea at bounding box center [491, 262] width 278 height 37
paste textarea "ATENDIMENTO REALIZADO NO CENTRO DE PARTO - MATERNIDADE."
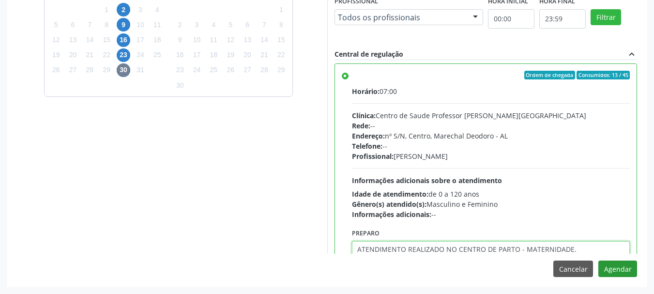
type textarea "ATENDIMENTO REALIZADO NO CENTRO DE PARTO - MATERNIDADE."
click at [609, 269] on button "Agendar" at bounding box center [617, 268] width 39 height 16
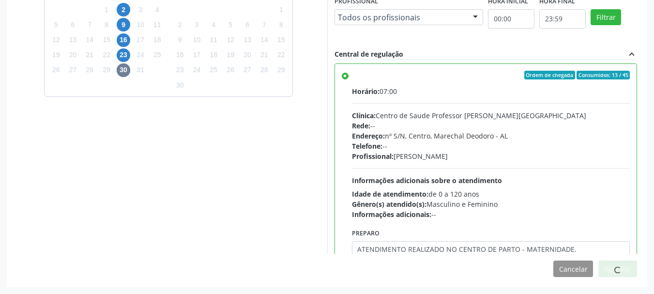
scroll to position [149, 0]
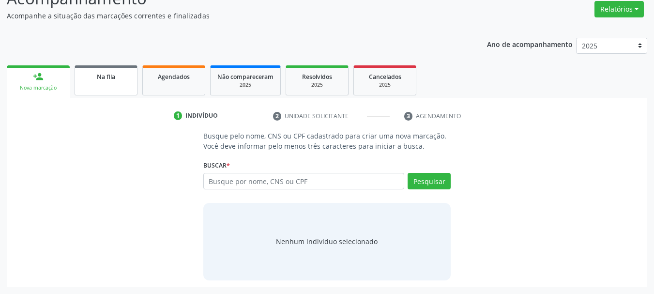
click at [122, 85] on link "Na fila" at bounding box center [106, 80] width 63 height 30
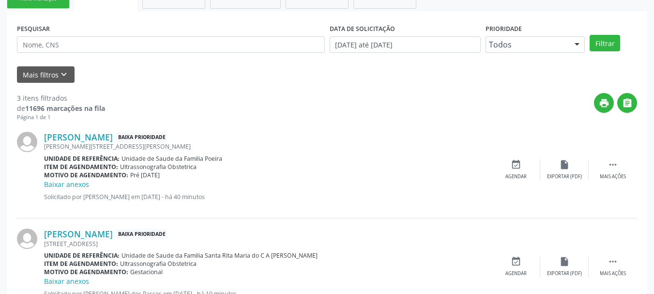
scroll to position [247, 0]
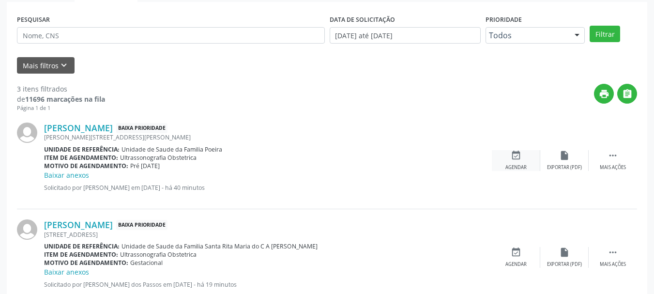
click at [515, 155] on icon "event_available" at bounding box center [516, 155] width 11 height 11
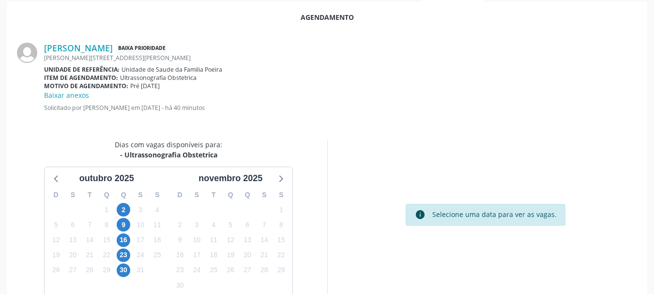
scroll to position [290, 0]
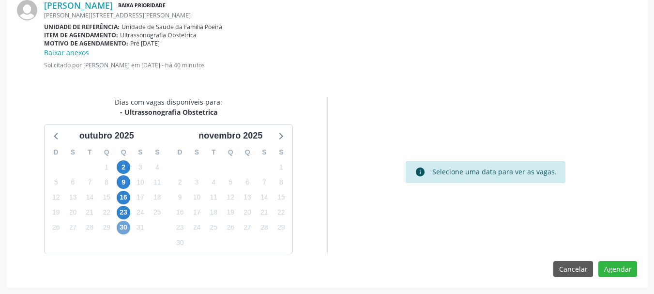
click at [123, 227] on span "30" at bounding box center [124, 228] width 14 height 14
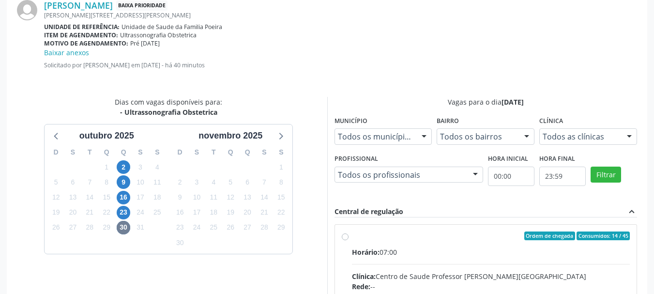
click at [414, 247] on div "Horário: 07:00" at bounding box center [491, 252] width 278 height 10
click at [349, 240] on input "Ordem de chegada Consumidos: 14 / 45 Horário: 07:00 Clínica: Centro de Saude Pr…" at bounding box center [345, 235] width 7 height 9
radio input "true"
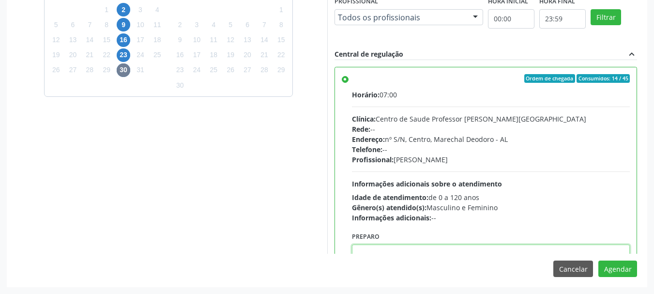
click at [503, 247] on textarea at bounding box center [491, 262] width 278 height 37
paste textarea "ATENDIMENTO REALIZADO NO CENTRO DE PARTO - MATERNIDADE."
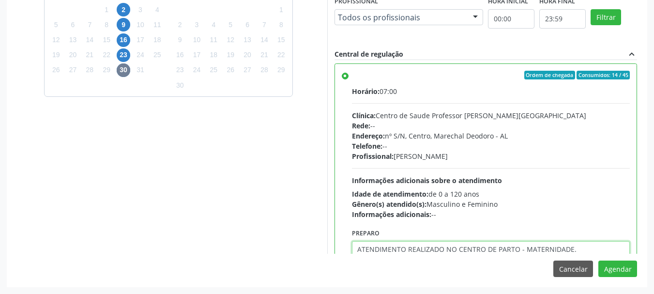
type textarea "ATENDIMENTO REALIZADO NO CENTRO DE PARTO - MATERNIDADE."
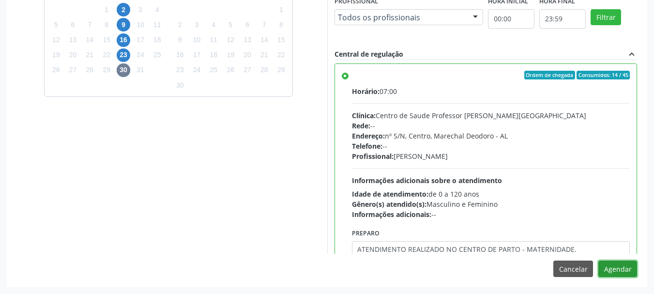
click at [598, 260] on button "Agendar" at bounding box center [617, 268] width 39 height 16
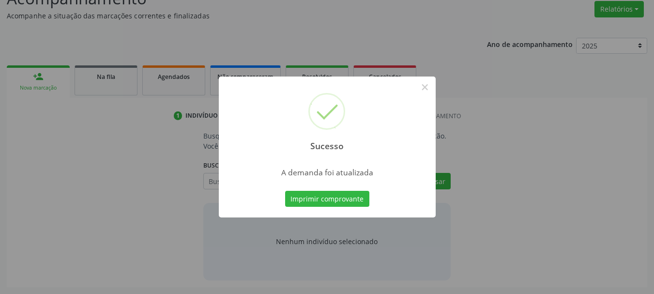
scroll to position [149, 0]
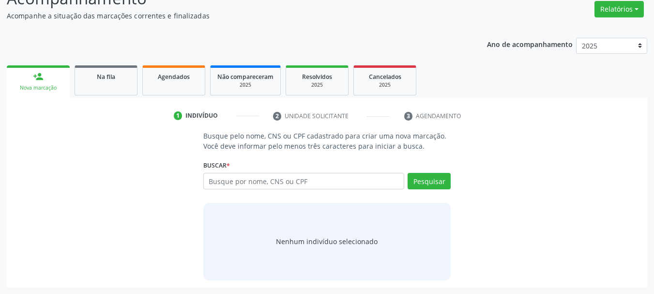
click at [92, 64] on ul "person_add Nova marcação Na fila Agendados Não compareceram 2025 Resolvidos 202…" at bounding box center [327, 80] width 641 height 35
click at [98, 76] on span "Na fila" at bounding box center [106, 77] width 18 height 8
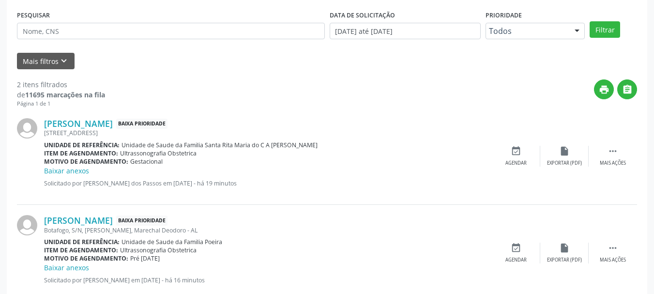
scroll to position [254, 0]
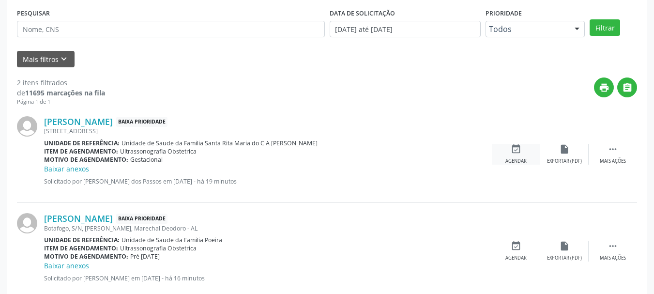
click at [516, 158] on div "Agendar" at bounding box center [515, 161] width 21 height 7
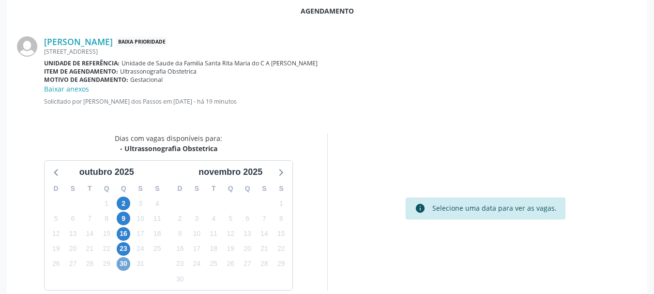
click at [122, 268] on span "30" at bounding box center [124, 264] width 14 height 14
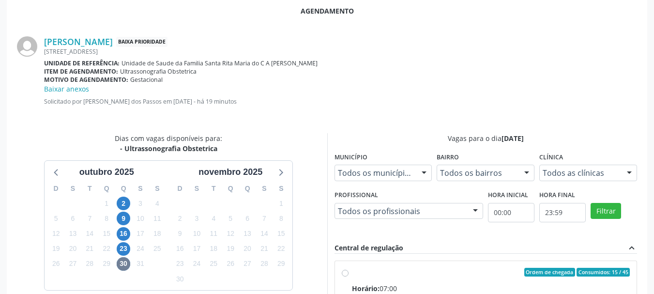
radio input "true"
click at [649, 184] on div "Acompanhamento Acompanhe a situação das marcações correntes e finalizadas Relat…" at bounding box center [327, 178] width 654 height 618
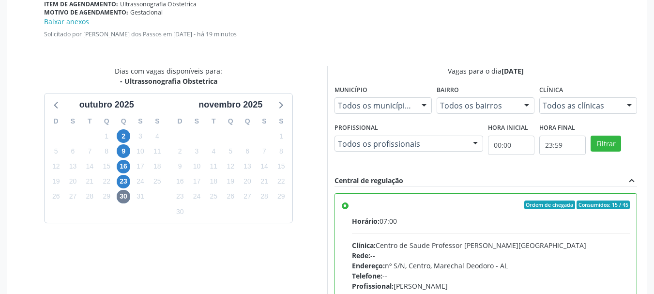
scroll to position [405, 0]
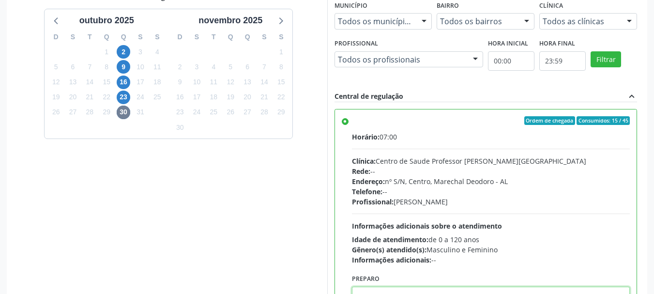
paste textarea "ATENDIMENTO REALIZADO NO CENTRO DE PARTO - MATERNIDADE."
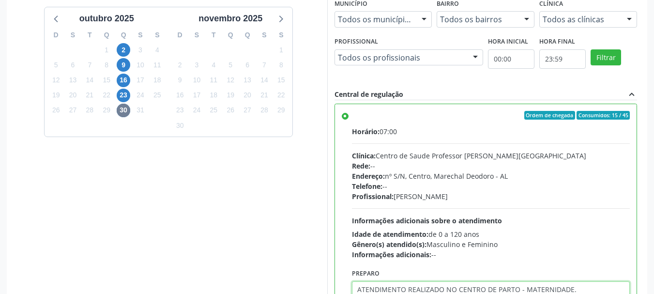
type textarea "ATENDIMENTO REALIZADO NO CENTRO DE PARTO - MATERNIDADE."
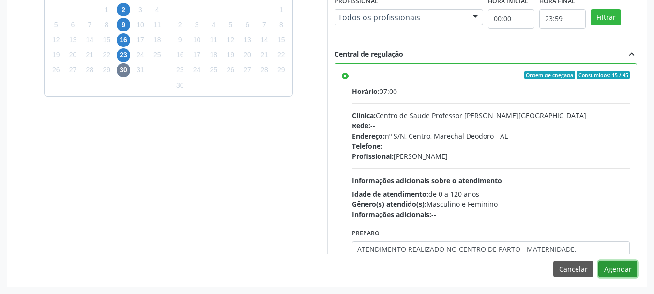
click at [598, 260] on button "Agendar" at bounding box center [617, 268] width 39 height 16
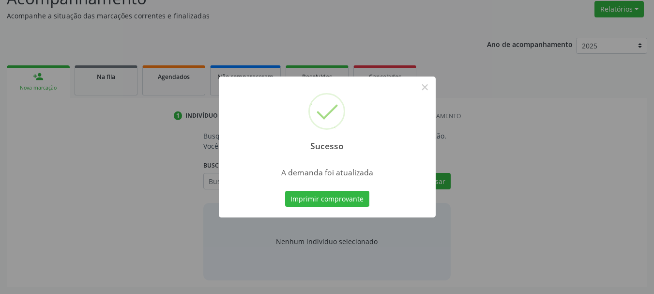
scroll to position [149, 0]
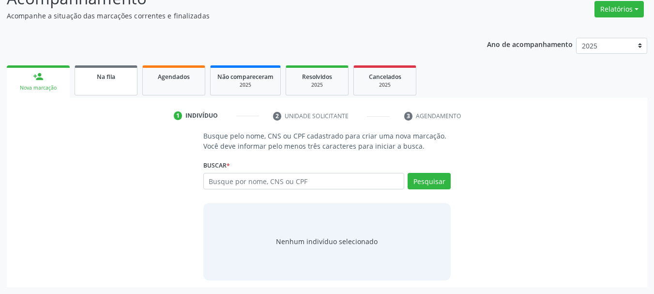
click at [94, 67] on link "Na fila" at bounding box center [106, 80] width 63 height 30
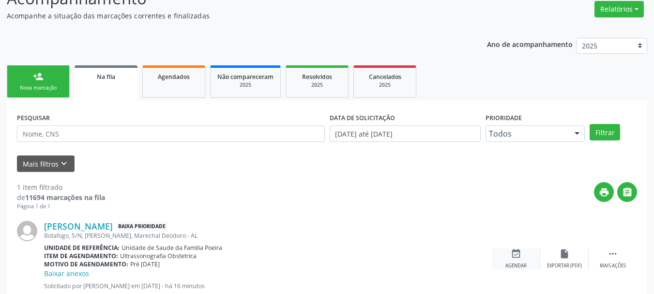
click at [522, 259] on div "event_available Agendar" at bounding box center [516, 258] width 48 height 21
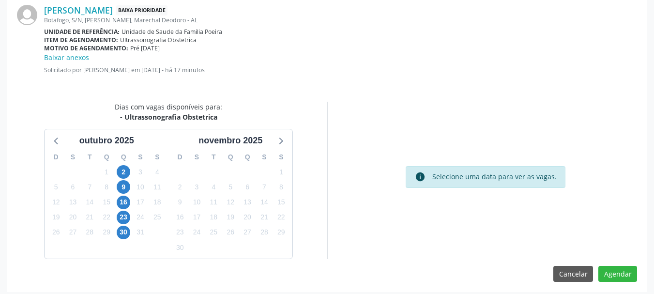
scroll to position [290, 0]
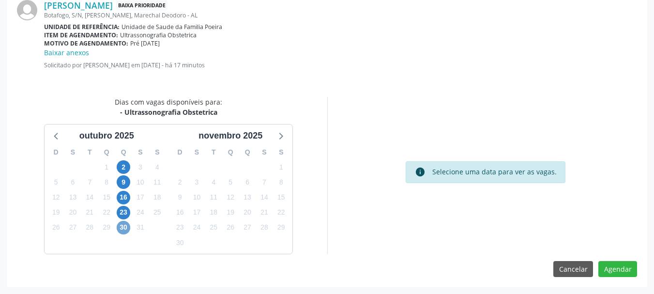
click at [124, 229] on span "30" at bounding box center [124, 228] width 14 height 14
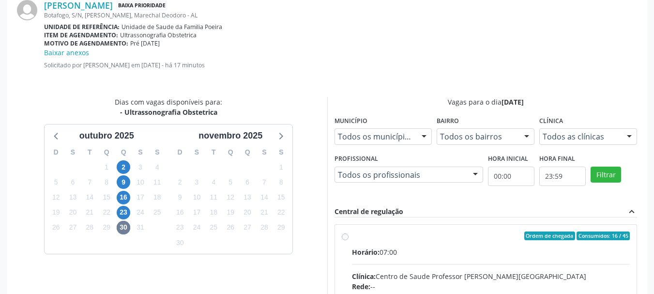
click at [349, 240] on input "Ordem de chegada Consumidos: 16 / 45 Horário: 07:00 Clínica: Centro de Saude Pr…" at bounding box center [345, 235] width 7 height 9
radio input "true"
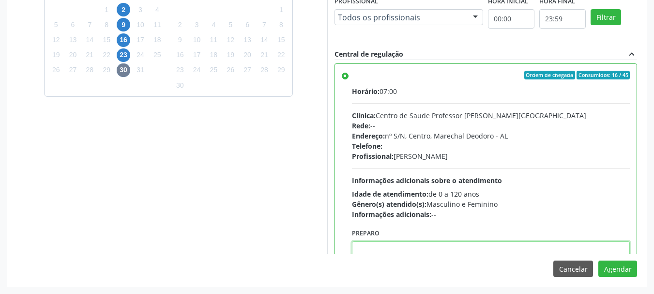
click at [422, 241] on textarea at bounding box center [491, 259] width 278 height 37
paste textarea "ATENDIMENTO REALIZADO NO CENTRO DE PARTO - MATERNIDADE."
type textarea "ATENDIMENTO REALIZADO NO CENTRO DE PARTO - MATERNIDADE."
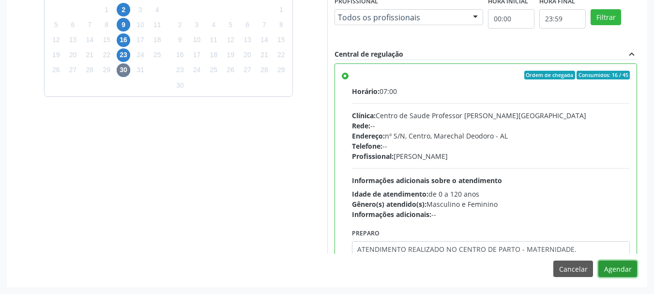
click at [598, 260] on button "Agendar" at bounding box center [617, 268] width 39 height 16
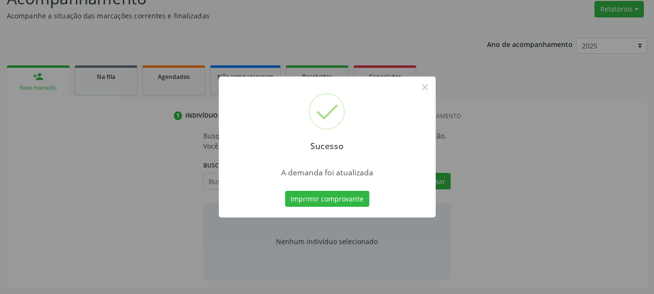
scroll to position [149, 0]
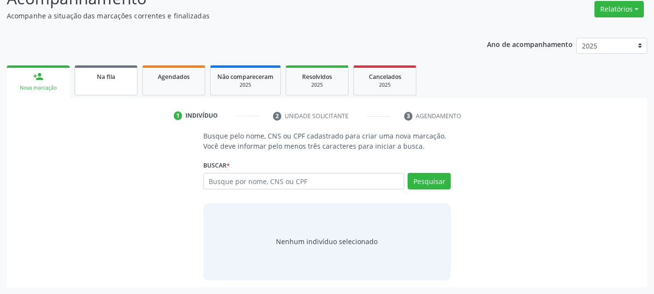
click at [121, 86] on link "Na fila" at bounding box center [106, 80] width 63 height 30
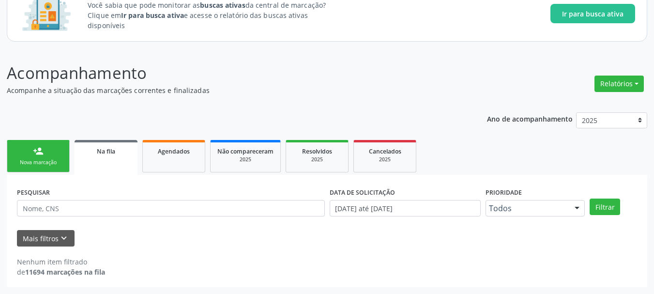
scroll to position [75, 0]
